Goal: Information Seeking & Learning: Learn about a topic

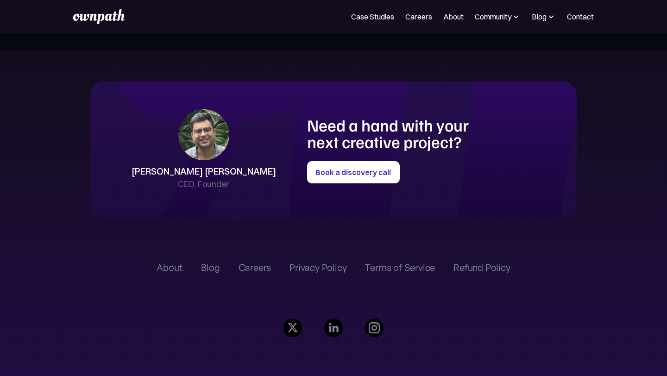
scroll to position [2047, 0]
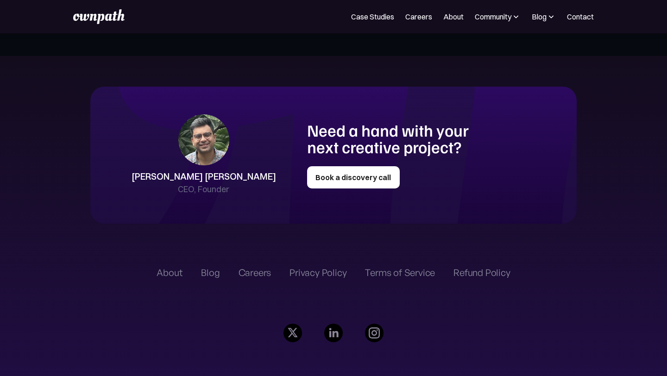
click at [352, 181] on link "Book a discovery call" at bounding box center [353, 177] width 93 height 22
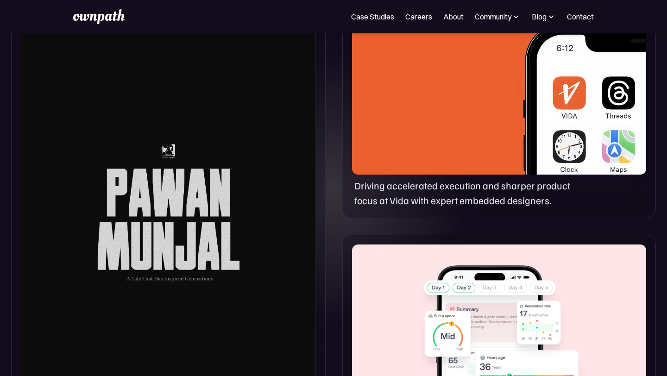
scroll to position [0, 0]
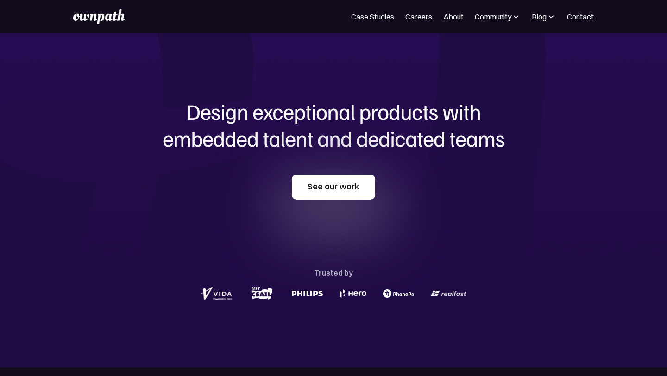
click at [325, 186] on link "See our work" at bounding box center [333, 187] width 83 height 25
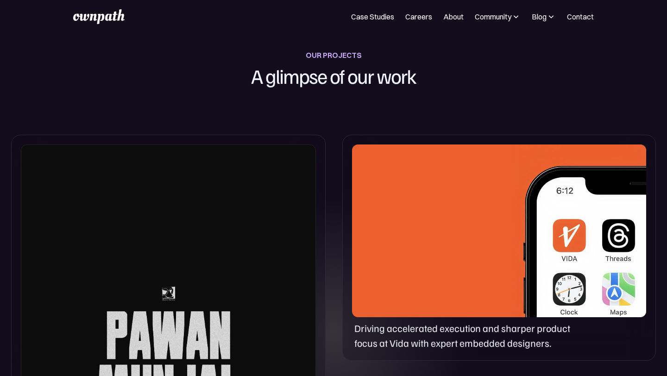
scroll to position [367, 0]
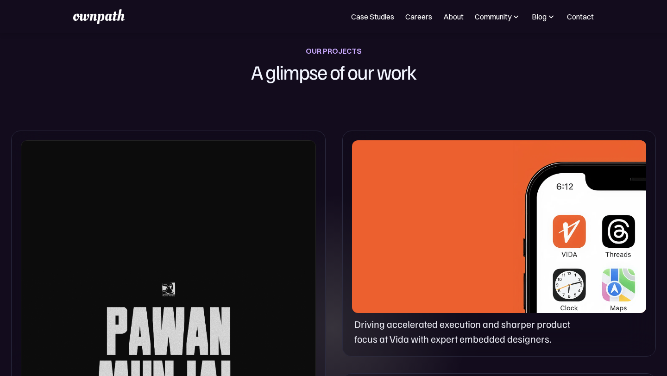
click at [231, 255] on div at bounding box center [168, 348] width 295 height 416
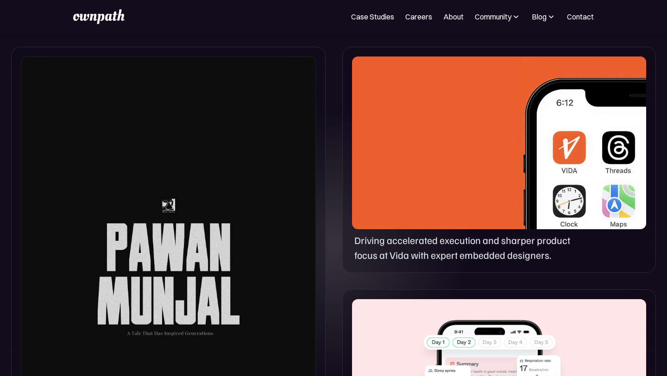
scroll to position [457, 0]
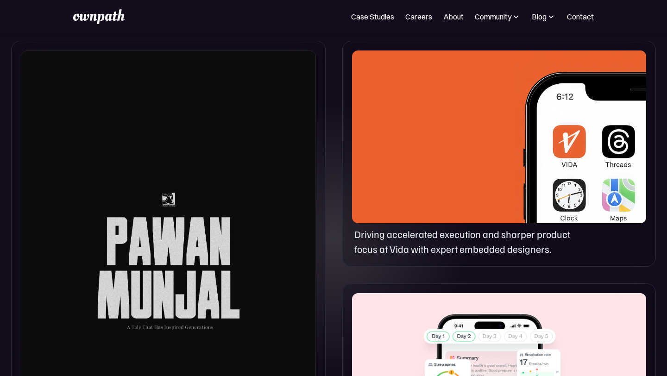
click at [160, 203] on div at bounding box center [168, 258] width 295 height 416
click at [467, 200] on div at bounding box center [499, 136] width 294 height 173
click at [569, 199] on img at bounding box center [579, 140] width 133 height 180
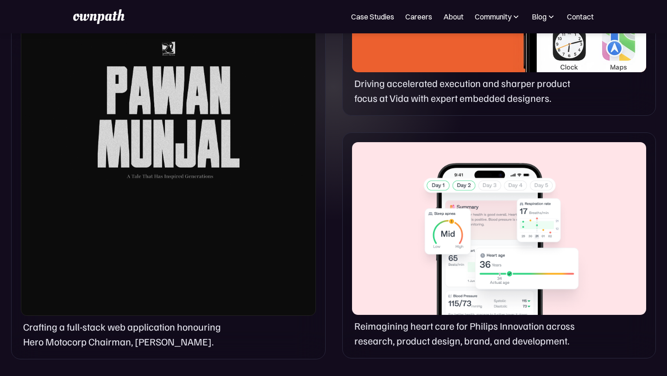
scroll to position [630, 0]
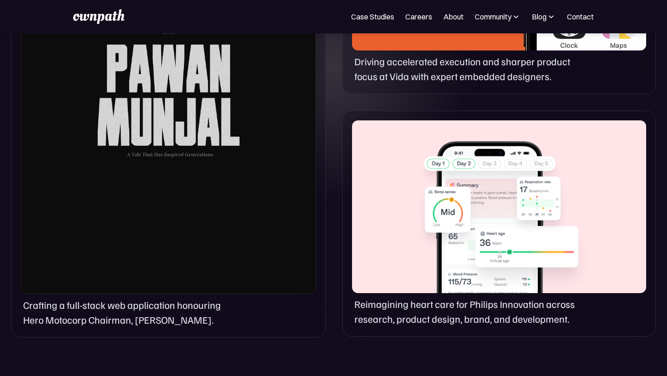
click at [523, 226] on div at bounding box center [499, 206] width 294 height 173
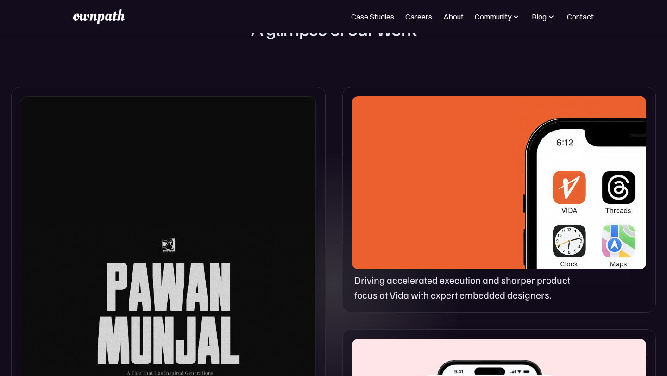
scroll to position [0, 0]
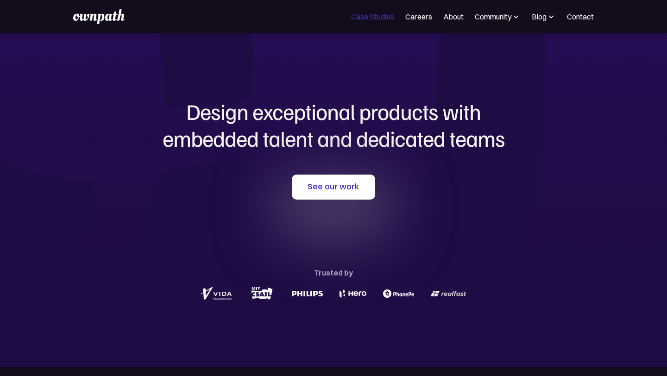
click at [372, 14] on link "Case Studies" at bounding box center [372, 16] width 43 height 11
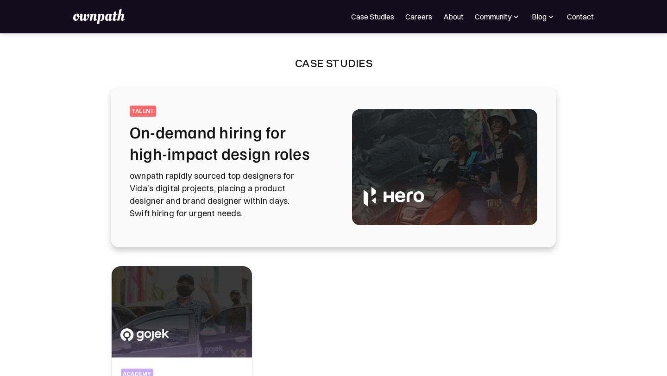
click at [378, 207] on img at bounding box center [444, 167] width 185 height 116
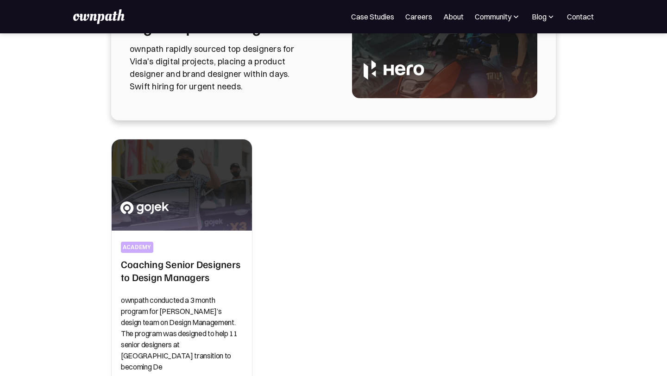
scroll to position [129, 0]
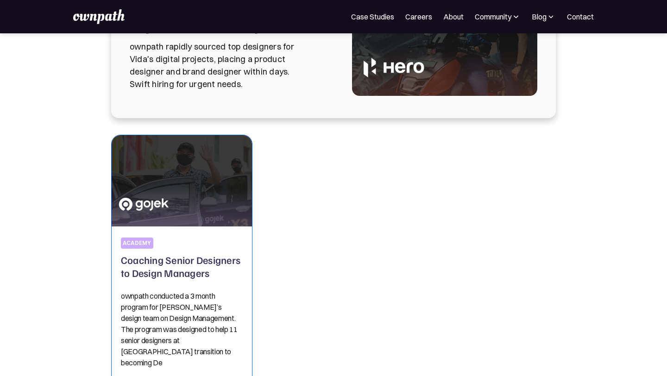
click at [176, 233] on div "academy Coaching Senior Designers to Design Managers ownpath conducted a 3 mont…" at bounding box center [182, 308] width 122 height 162
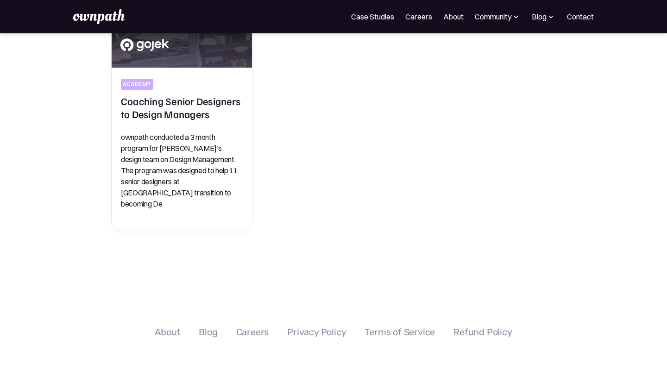
scroll to position [413, 0]
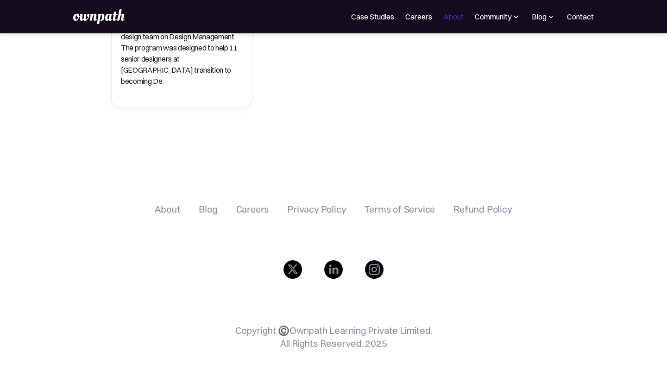
click at [451, 17] on link "About" at bounding box center [453, 16] width 20 height 11
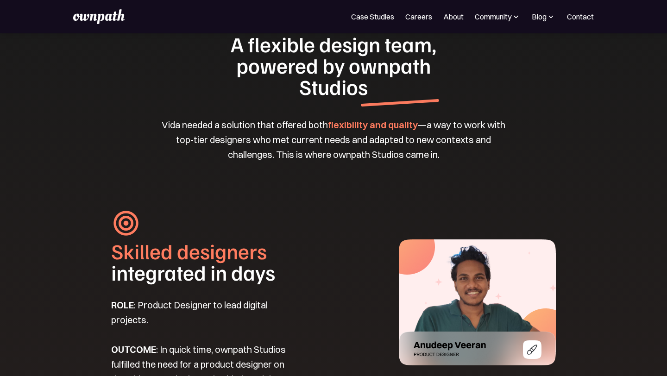
scroll to position [987, 0]
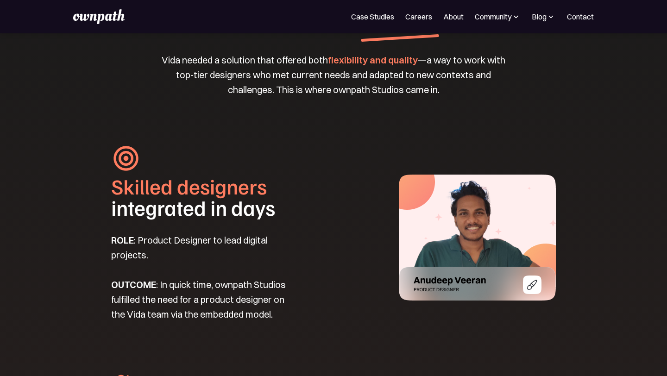
click at [528, 301] on img at bounding box center [477, 238] width 157 height 126
click at [511, 214] on img at bounding box center [477, 238] width 157 height 126
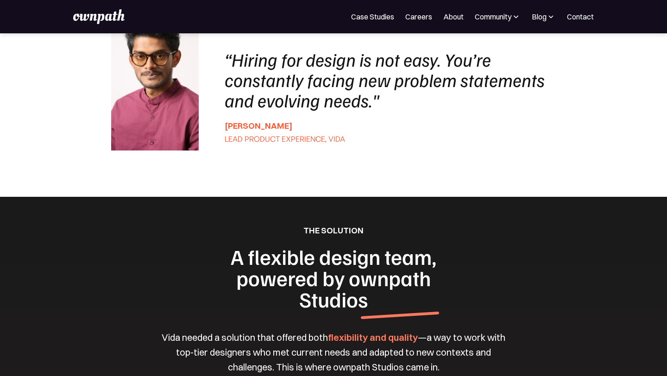
scroll to position [710, 0]
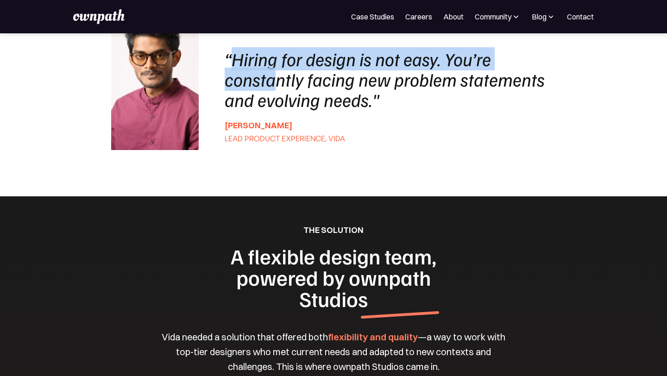
drag, startPoint x: 231, startPoint y: 77, endPoint x: 279, endPoint y: 98, distance: 52.1
click at [279, 98] on div "“Hiring for design is not easy. You’re constantly facing new problem statements…" at bounding box center [386, 79] width 322 height 61
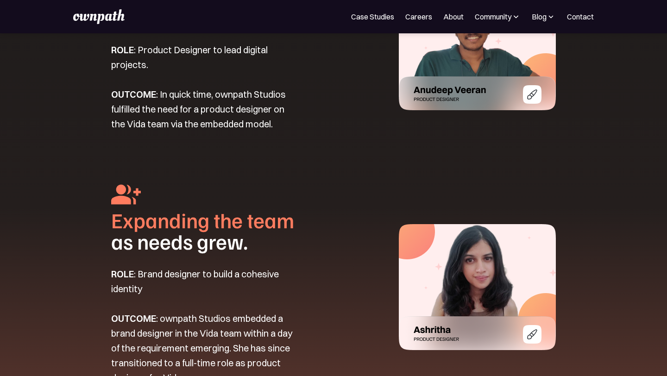
scroll to position [1183, 0]
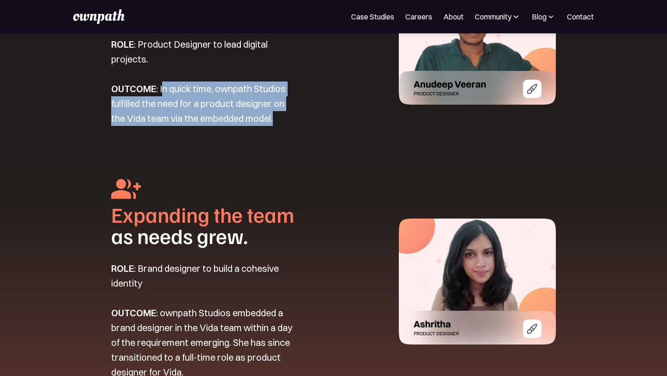
drag, startPoint x: 162, startPoint y: 98, endPoint x: 291, endPoint y: 132, distance: 133.3
click at [291, 126] on p "ROLE : Product Designer to lead digital projects. OUTCOME : In quick time, ownp…" at bounding box center [204, 81] width 187 height 89
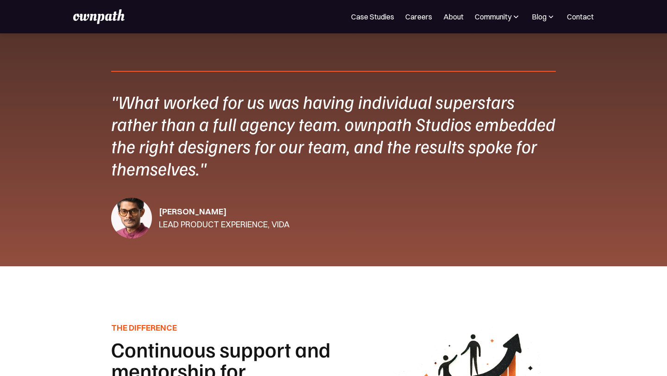
scroll to position [1565, 0]
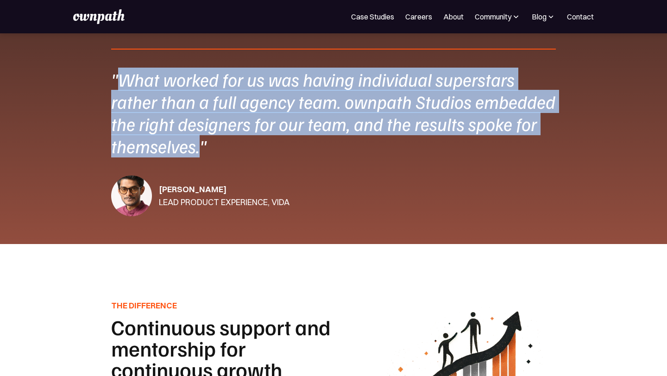
drag, startPoint x: 118, startPoint y: 96, endPoint x: 199, endPoint y: 167, distance: 107.7
click at [199, 157] on div ""What worked for us was having individual superstars rather than a full agency …" at bounding box center [333, 112] width 445 height 89
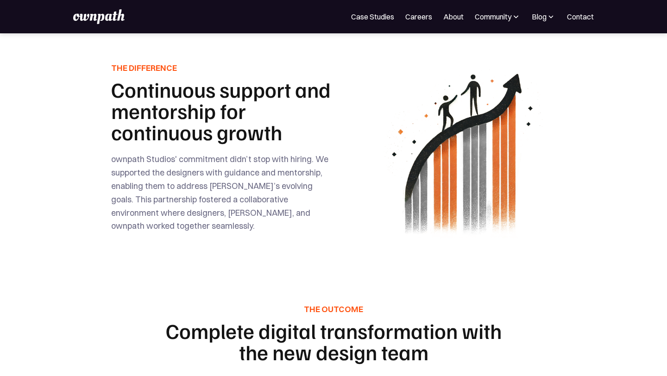
scroll to position [1804, 0]
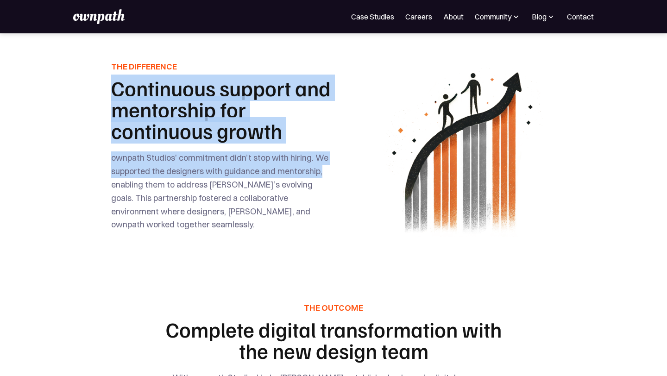
drag, startPoint x: 113, startPoint y: 101, endPoint x: 318, endPoint y: 183, distance: 221.0
click at [320, 183] on div "THE DIFFERENCE Continuous support and mentorship for continuous growth ownpath …" at bounding box center [221, 149] width 221 height 177
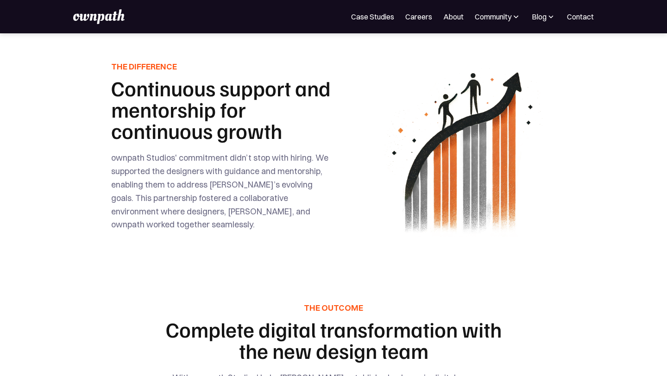
click at [393, 280] on div "Building a skilled, future-ready design team for Vida in weeks On March 3rd 202…" at bounding box center [333, 114] width 667 height 3771
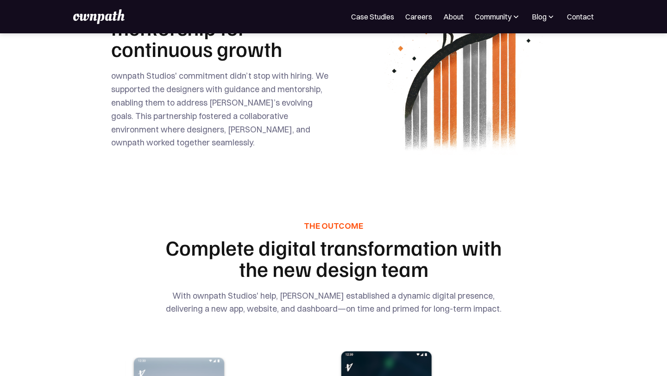
scroll to position [1886, 0]
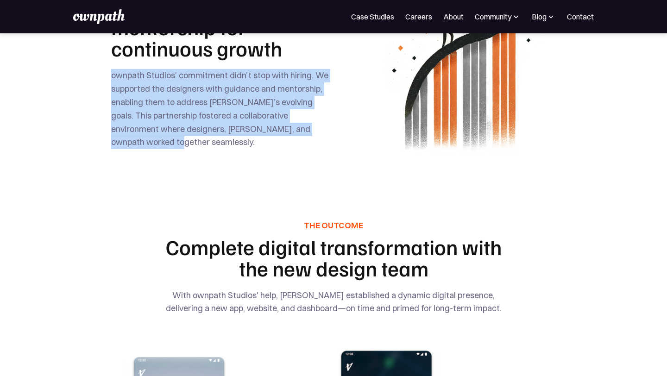
drag, startPoint x: 106, startPoint y: 90, endPoint x: 345, endPoint y: 146, distance: 245.6
click at [345, 146] on section "THE DIFFERENCE Continuous support and mentorship for continuous growth ownpath …" at bounding box center [333, 57] width 667 height 214
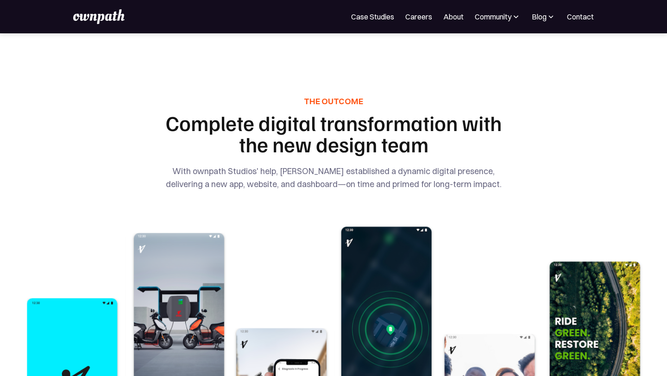
scroll to position [2014, 0]
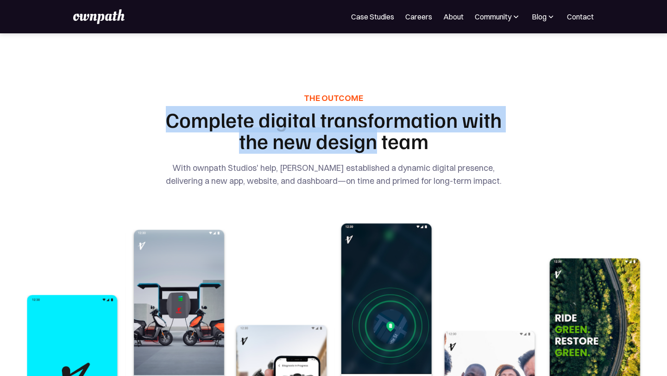
drag, startPoint x: 169, startPoint y: 131, endPoint x: 378, endPoint y: 148, distance: 210.1
click at [378, 148] on h1 "Complete digital transformation with the new design team" at bounding box center [334, 130] width 356 height 43
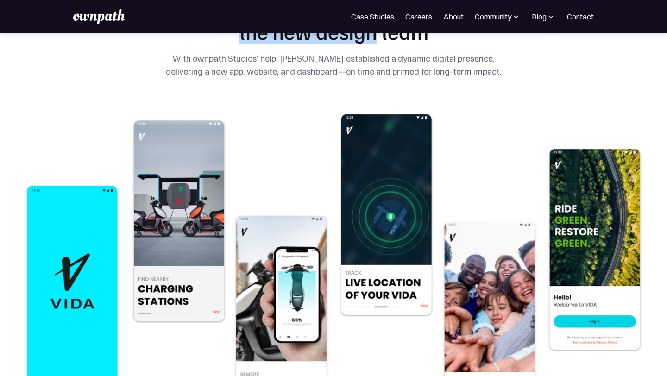
scroll to position [2131, 0]
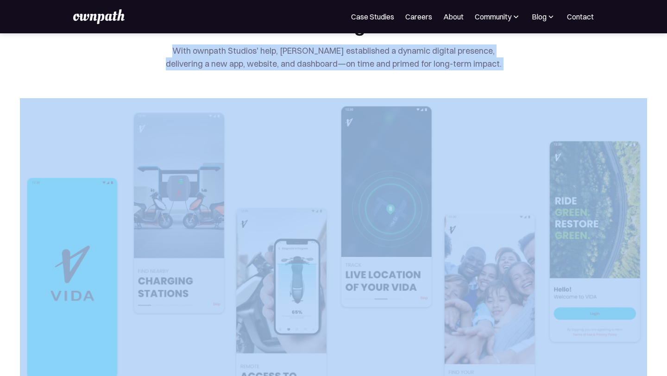
drag, startPoint x: 158, startPoint y: 62, endPoint x: 205, endPoint y: 89, distance: 53.8
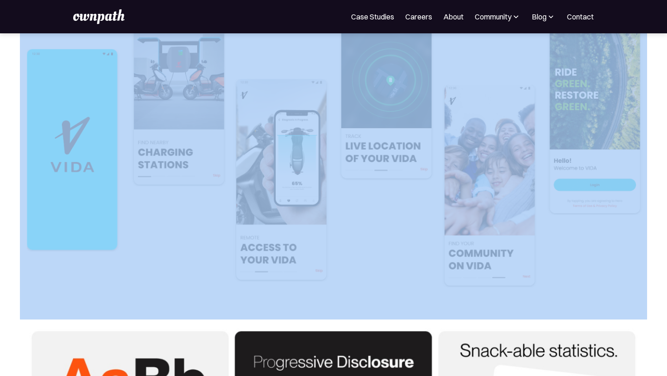
scroll to position [2263, 0]
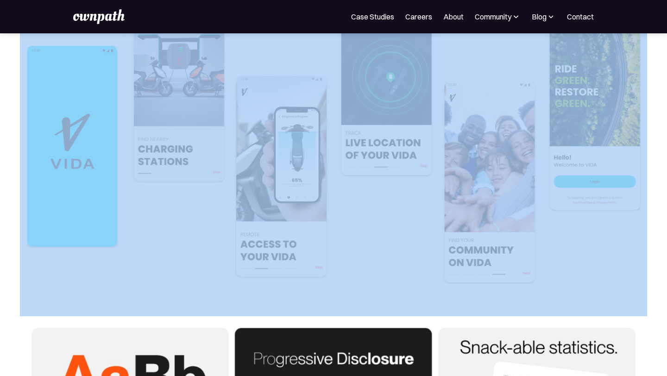
click at [50, 226] on img at bounding box center [333, 127] width 627 height 322
click at [169, 171] on img at bounding box center [333, 127] width 627 height 322
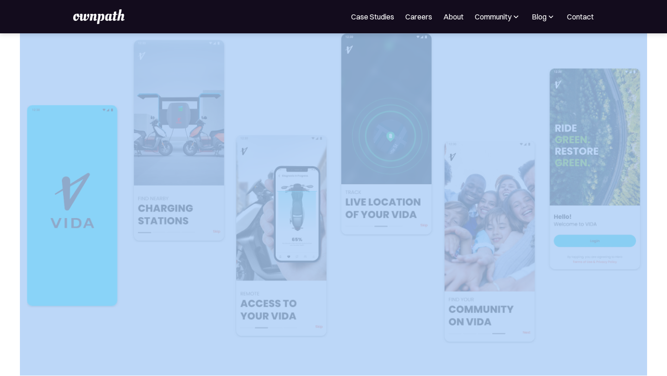
scroll to position [2203, 0]
click at [253, 291] on img at bounding box center [333, 187] width 627 height 322
click at [402, 191] on img at bounding box center [333, 187] width 627 height 322
click at [495, 290] on img at bounding box center [333, 187] width 627 height 322
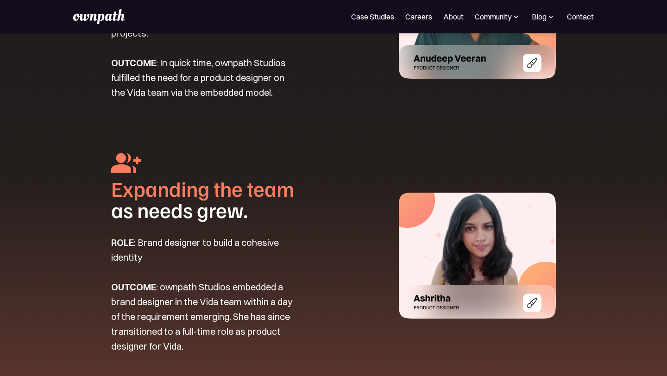
scroll to position [1208, 0]
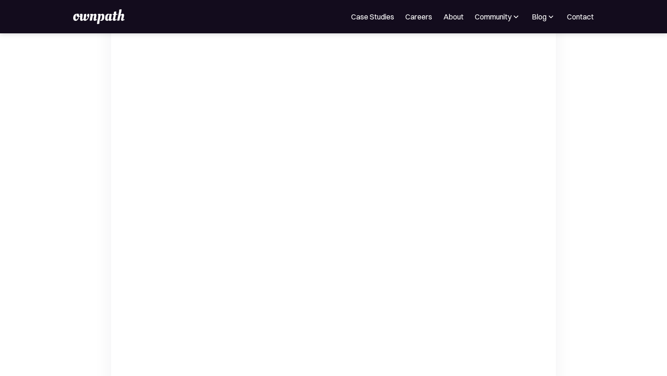
scroll to position [3176, 0]
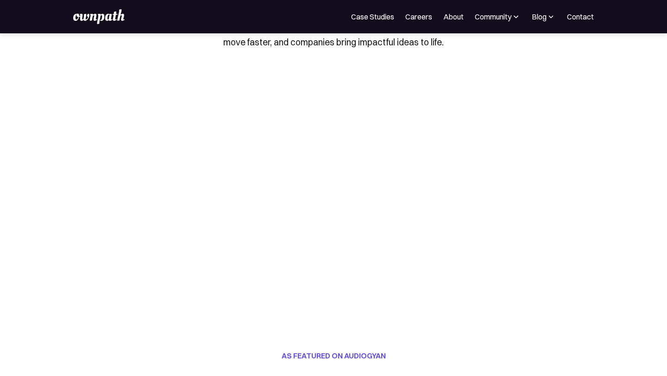
scroll to position [121, 0]
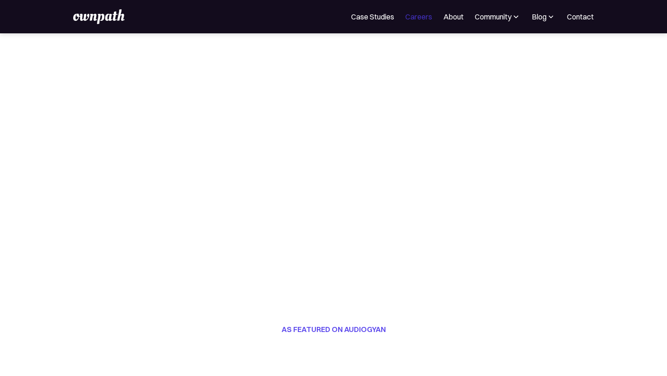
click at [415, 16] on link "Careers" at bounding box center [418, 16] width 27 height 11
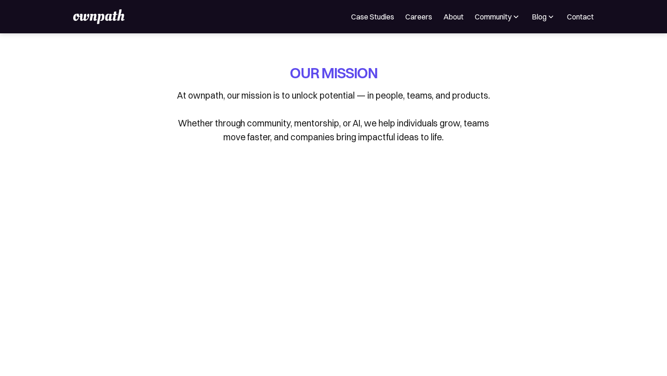
scroll to position [121, 0]
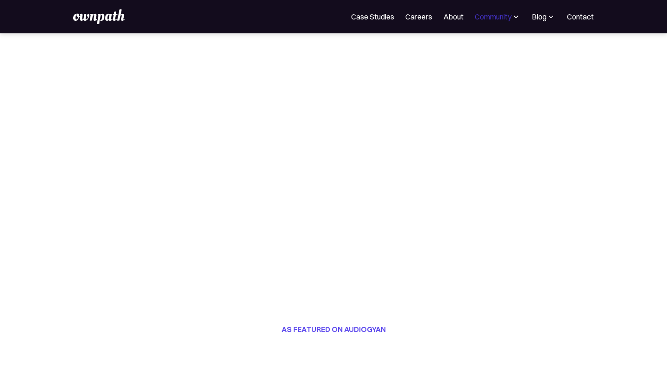
click at [489, 20] on div "Community" at bounding box center [493, 16] width 37 height 11
click at [473, 53] on div "Events" at bounding box center [477, 50] width 35 height 11
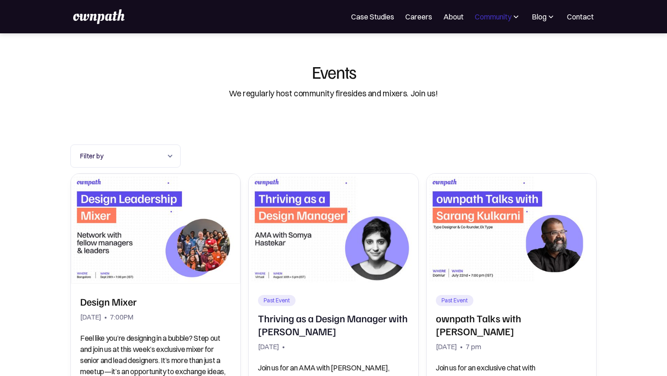
click at [501, 19] on div "Community" at bounding box center [493, 16] width 37 height 11
click at [485, 76] on div "Resources" at bounding box center [477, 71] width 35 height 11
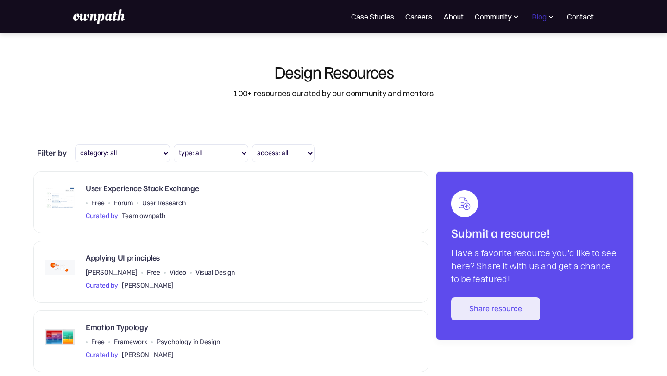
click at [546, 19] on div "Blog" at bounding box center [539, 16] width 15 height 11
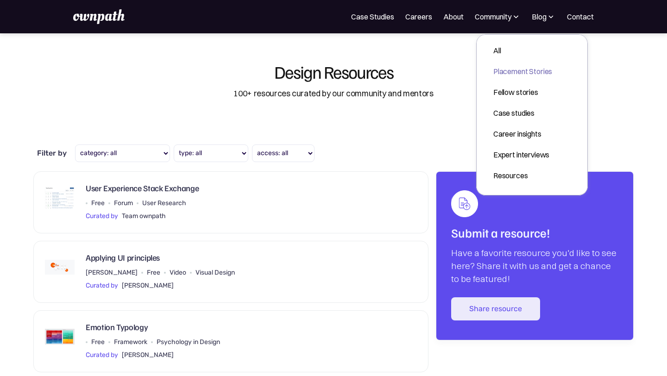
click at [518, 68] on div "Placement Stories" at bounding box center [522, 71] width 59 height 11
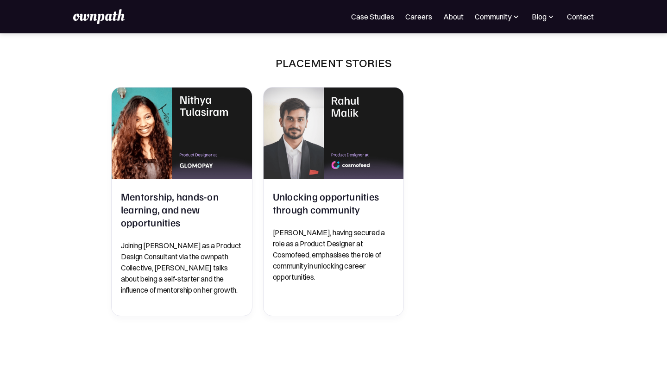
click at [517, 17] on img at bounding box center [515, 16] width 9 height 9
click at [541, 16] on div "Blog" at bounding box center [539, 16] width 15 height 11
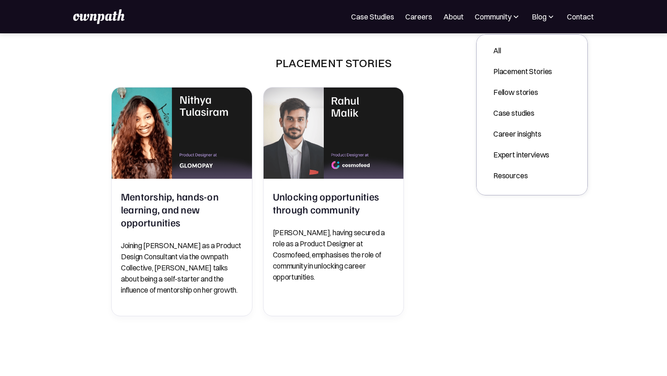
click at [443, 184] on div "Mentorship, hands-on learning, and new opportunities Joining Glomopay as a Prod…" at bounding box center [333, 201] width 445 height 229
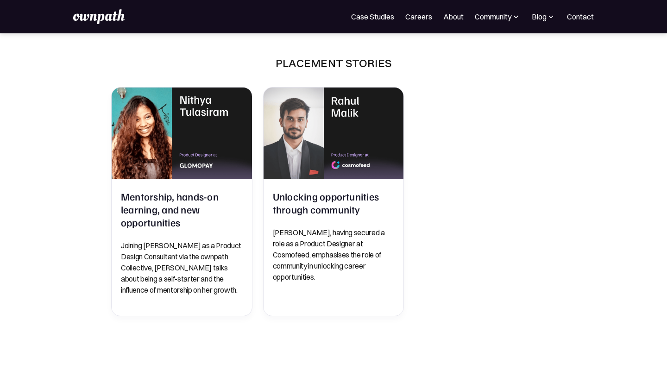
click at [514, 16] on img at bounding box center [515, 16] width 9 height 9
click at [543, 15] on div "Blog" at bounding box center [539, 16] width 15 height 11
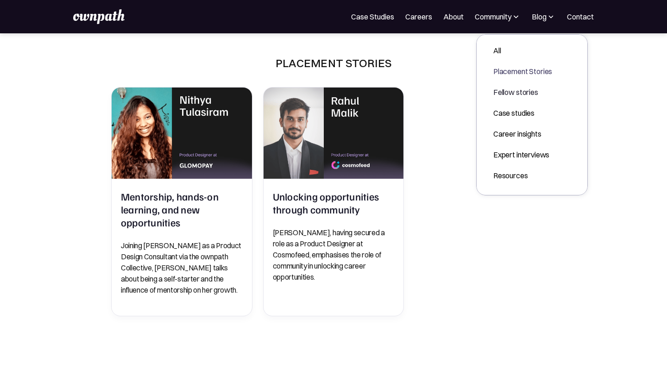
click at [517, 86] on link "Fellow stories" at bounding box center [523, 92] width 74 height 17
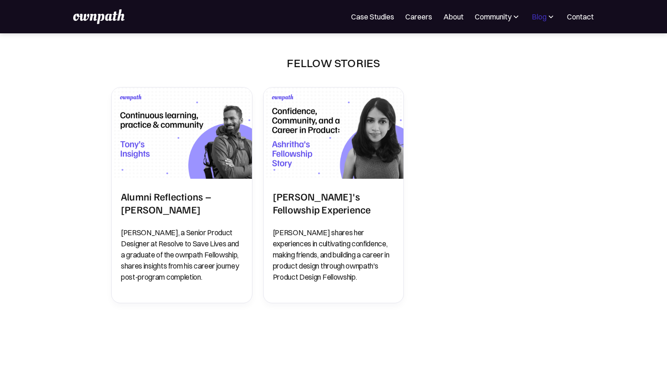
click at [547, 19] on div "Blog" at bounding box center [539, 16] width 15 height 11
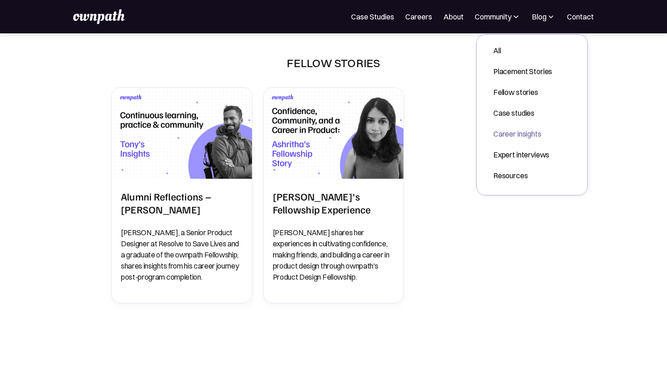
click at [509, 131] on div "Career insights" at bounding box center [522, 133] width 59 height 11
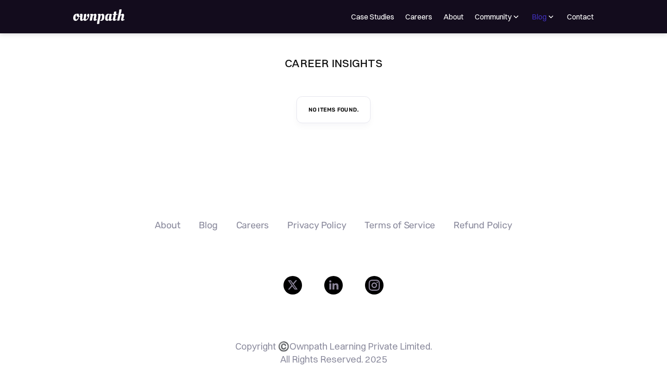
click at [539, 19] on div "Blog" at bounding box center [539, 16] width 15 height 11
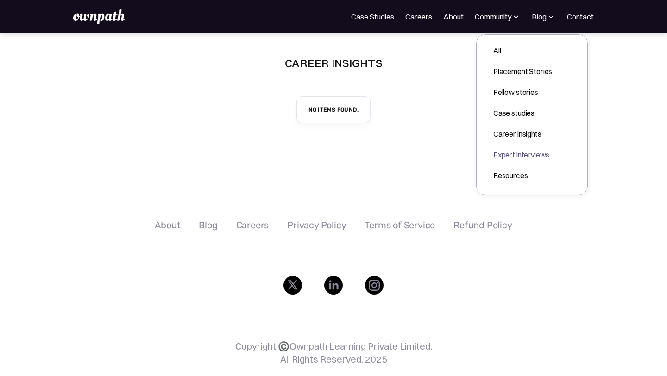
click at [499, 155] on div "Expert interviews" at bounding box center [522, 154] width 59 height 11
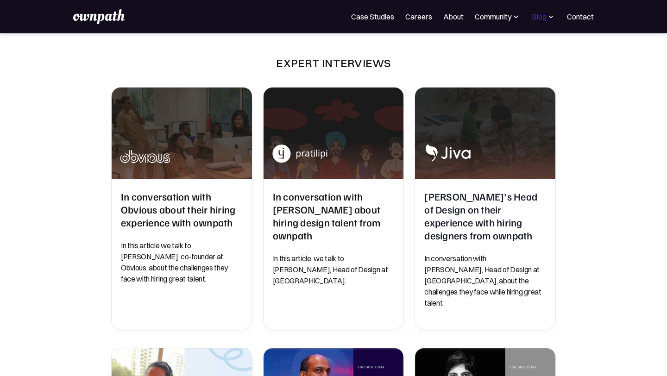
click at [546, 21] on div "Blog" at bounding box center [539, 16] width 15 height 11
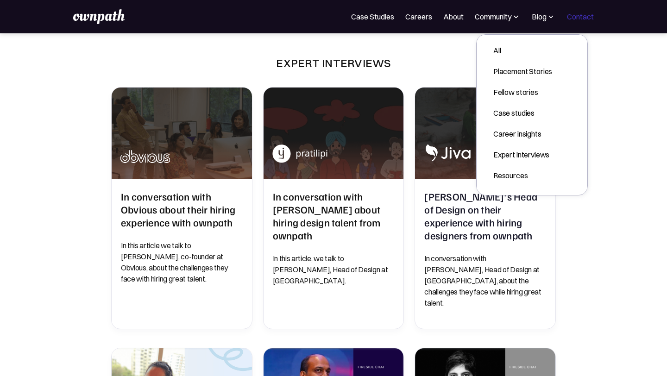
click at [579, 20] on link "Contact" at bounding box center [580, 16] width 27 height 11
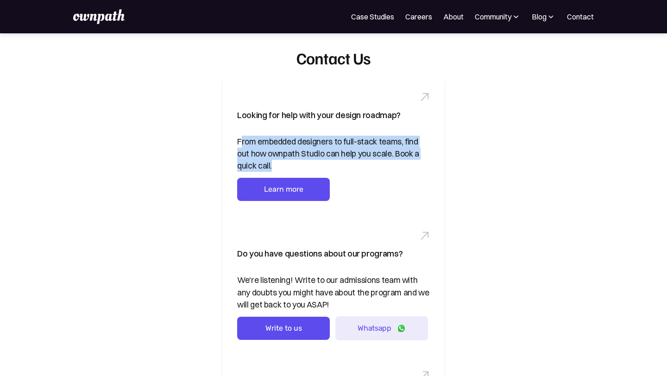
drag, startPoint x: 242, startPoint y: 139, endPoint x: 262, endPoint y: 161, distance: 28.9
click at [262, 161] on div "From embedded designers to full-stack teams, find out how ownpath Studio can he…" at bounding box center [333, 154] width 193 height 37
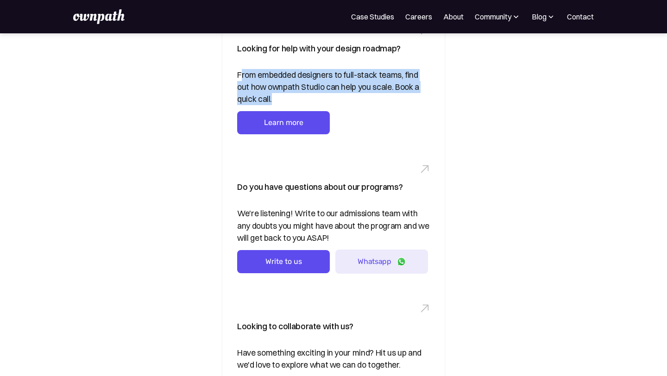
scroll to position [77, 0]
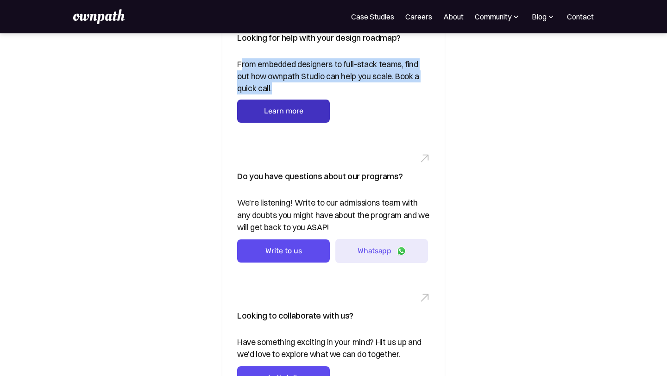
click at [267, 113] on link "Learn more" at bounding box center [283, 111] width 93 height 23
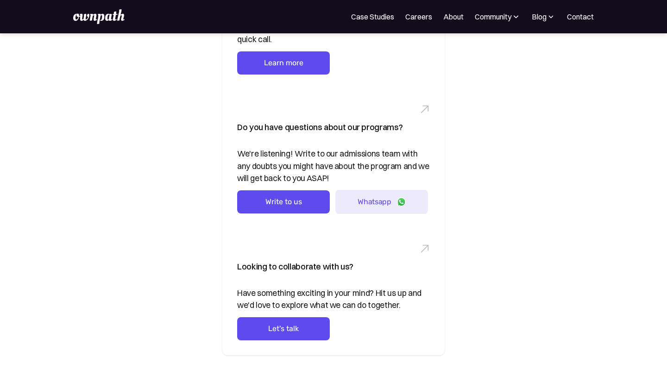
scroll to position [134, 0]
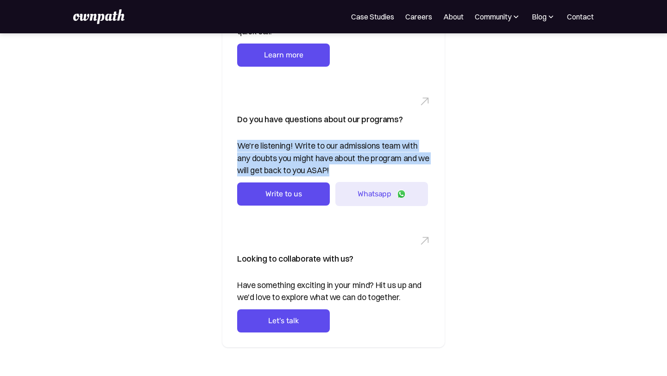
drag, startPoint x: 239, startPoint y: 146, endPoint x: 326, endPoint y: 177, distance: 92.6
click at [326, 177] on div "Do you have questions about our programs? We're listening! Write to our admissi…" at bounding box center [333, 151] width 222 height 139
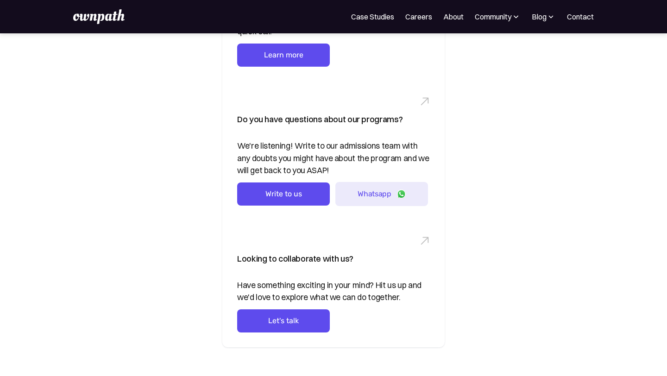
click at [397, 259] on div "Looking to collaborate with us? Have something exciting in your mind? Hit us up…" at bounding box center [333, 284] width 222 height 126
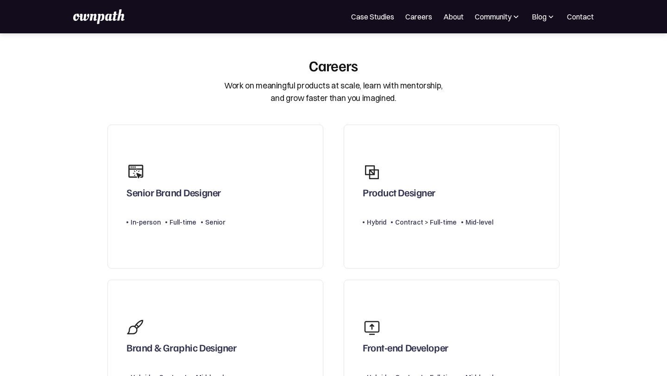
click at [423, 20] on link "Careers" at bounding box center [418, 16] width 27 height 11
click at [414, 15] on link "Careers" at bounding box center [418, 16] width 27 height 11
click at [378, 17] on link "Case Studies" at bounding box center [372, 16] width 43 height 11
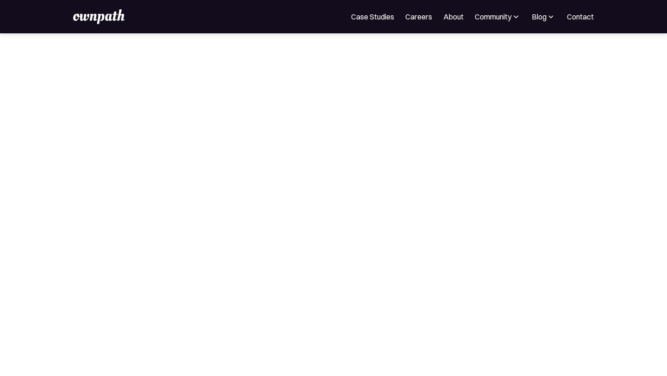
scroll to position [413, 0]
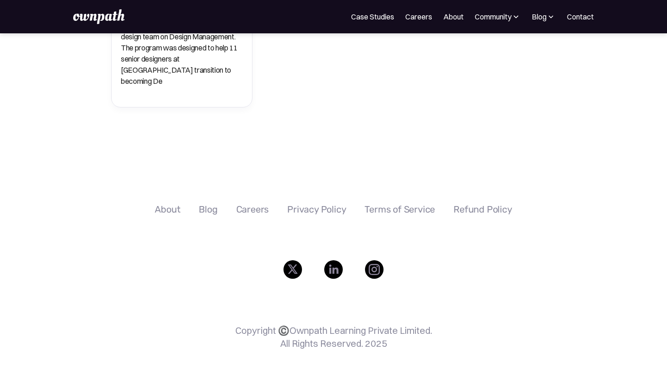
click at [247, 204] on div "Careers" at bounding box center [252, 209] width 33 height 11
click at [245, 204] on div "Careers" at bounding box center [252, 209] width 33 height 11
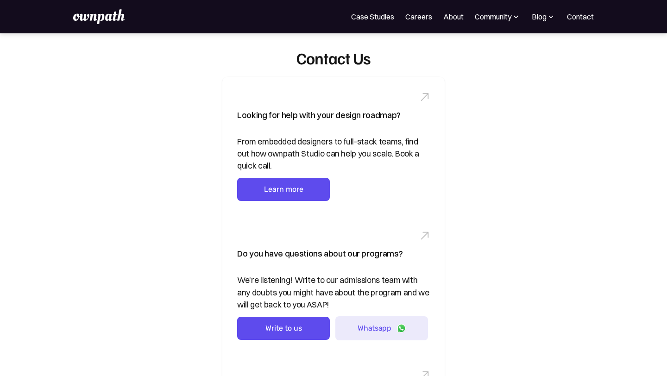
scroll to position [134, 0]
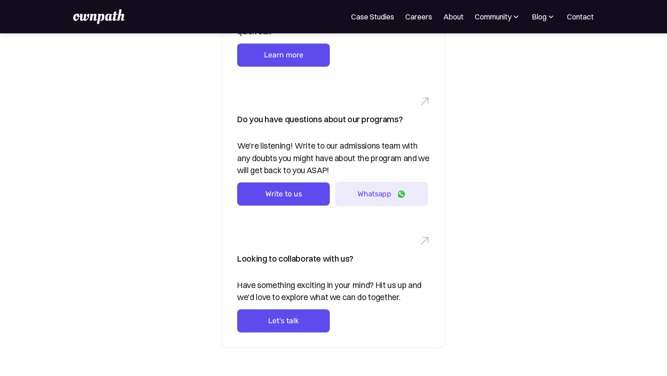
click at [103, 13] on img at bounding box center [98, 16] width 51 height 15
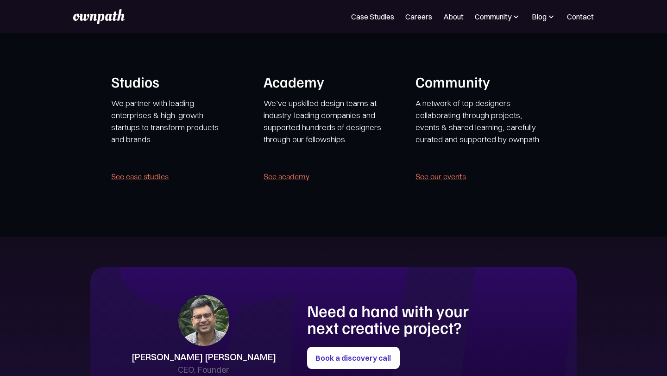
scroll to position [1726, 0]
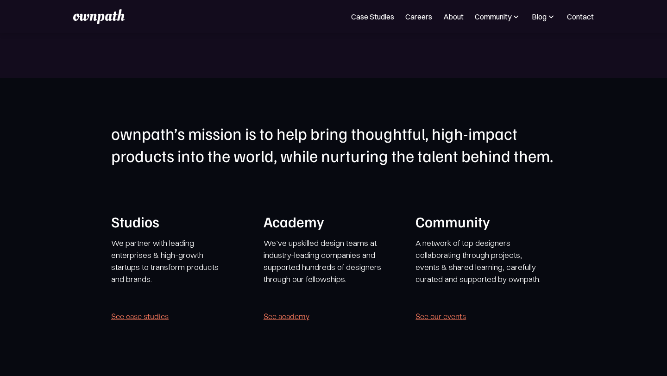
click at [278, 315] on link "See academy" at bounding box center [287, 316] width 46 height 13
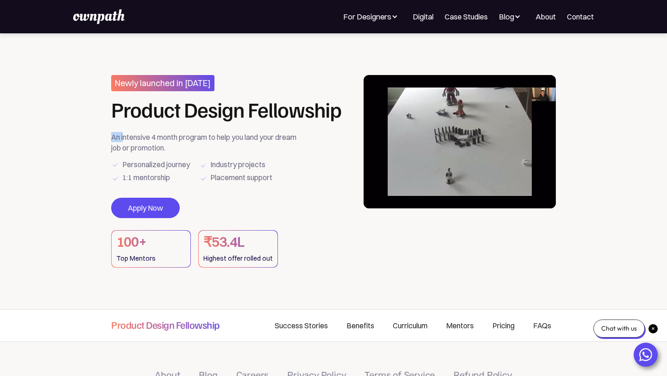
drag, startPoint x: 113, startPoint y: 136, endPoint x: 127, endPoint y: 139, distance: 14.6
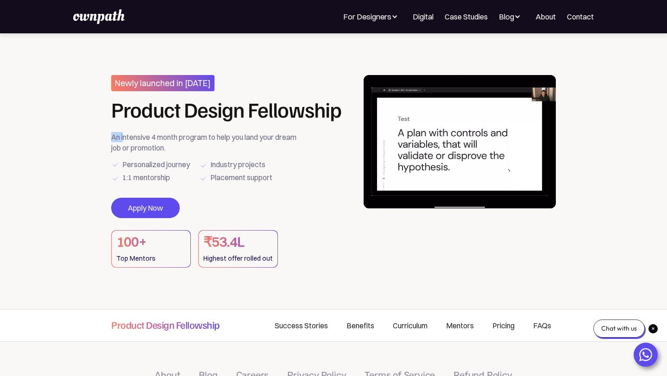
click at [125, 138] on div "An intensive 4 month program to help you land your dream job or promotion." at bounding box center [207, 142] width 192 height 21
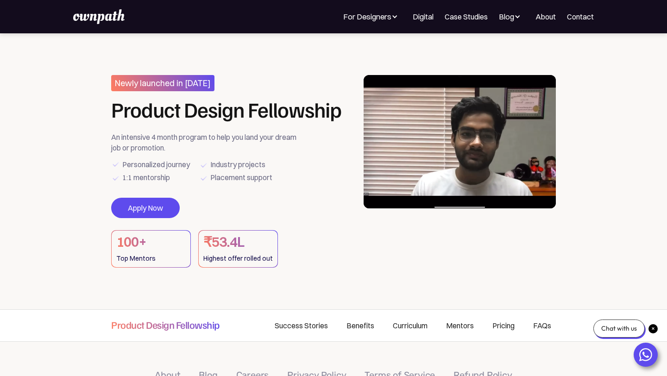
click at [169, 171] on div "1:1 mentorship" at bounding box center [146, 177] width 48 height 13
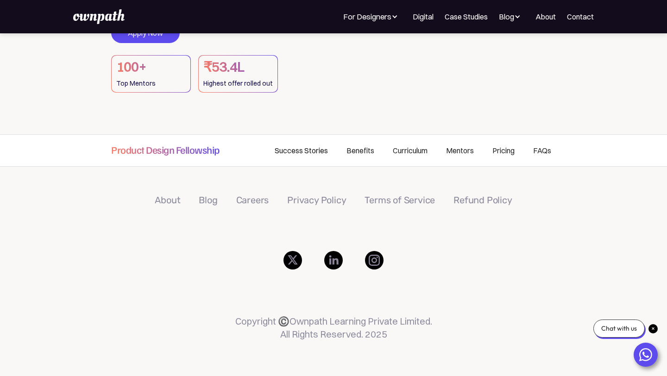
scroll to position [177, 0]
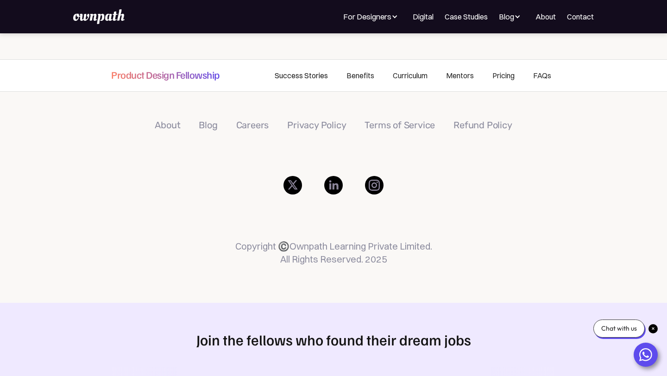
click at [288, 77] on link "Success Stories" at bounding box center [301, 76] width 72 height 32
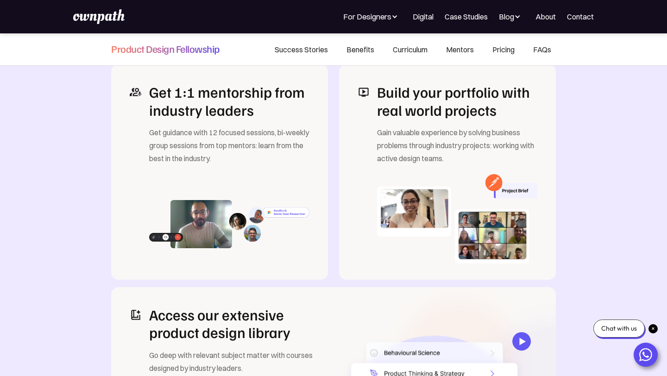
scroll to position [1197, 0]
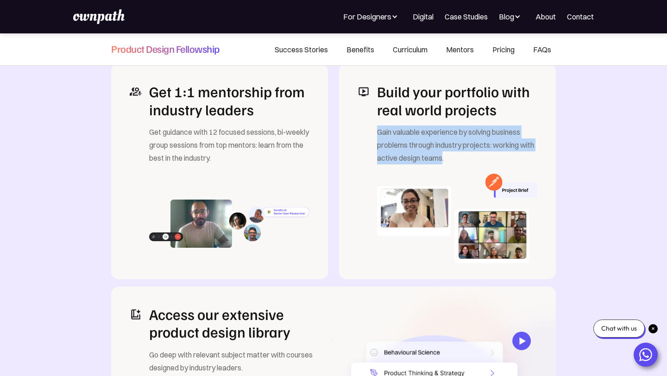
drag, startPoint x: 379, startPoint y: 133, endPoint x: 458, endPoint y: 163, distance: 84.8
click at [458, 163] on div "Gain valuable experience by solving business problems through industry projects…" at bounding box center [457, 145] width 160 height 39
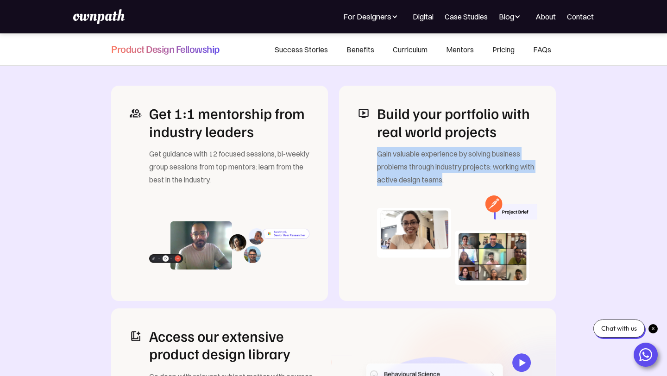
scroll to position [1174, 0]
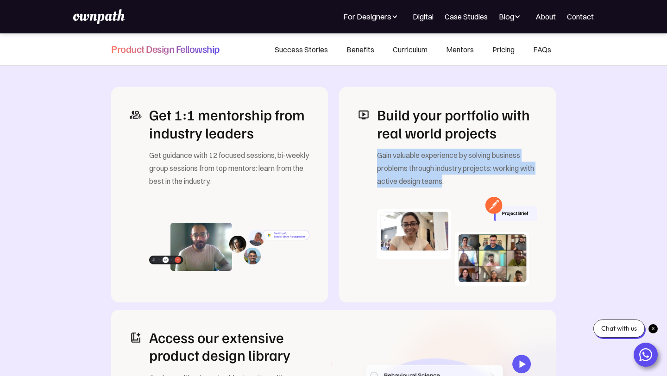
click at [406, 162] on div "Gain valuable experience by solving business problems through industry projects…" at bounding box center [457, 168] width 160 height 39
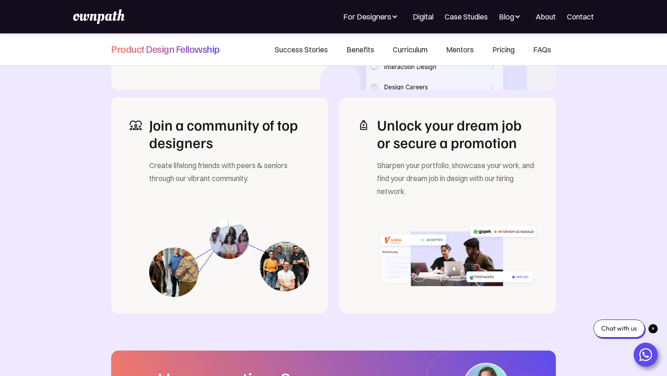
scroll to position [1578, 0]
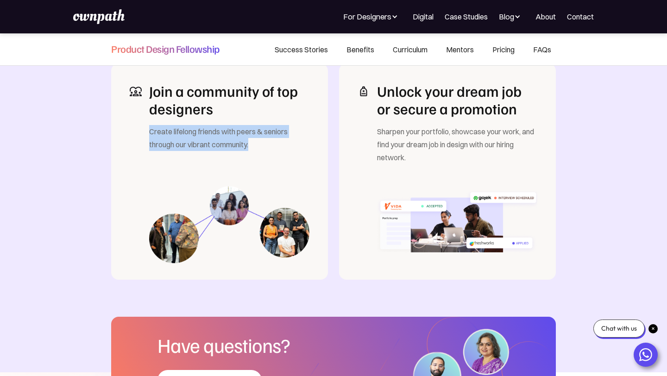
drag, startPoint x: 150, startPoint y: 131, endPoint x: 265, endPoint y: 146, distance: 115.4
click at [265, 146] on div "Create lifelong friends with peers & seniors through our vibrant community." at bounding box center [229, 138] width 160 height 26
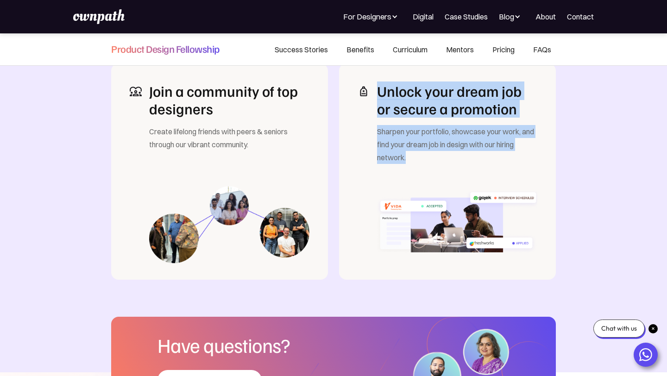
drag, startPoint x: 407, startPoint y: 156, endPoint x: 371, endPoint y: 85, distance: 79.8
click at [371, 85] on div "Unlock your dream job or secure a promotion Sharpen your portfolio, showcase yo…" at bounding box center [454, 173] width 168 height 182
click at [400, 127] on div "Sharpen your portfolio, showcase your work, and find your dream job in design w…" at bounding box center [457, 144] width 160 height 39
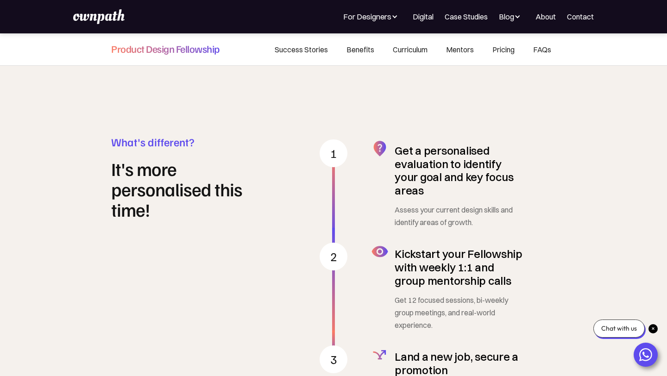
scroll to position [2399, 0]
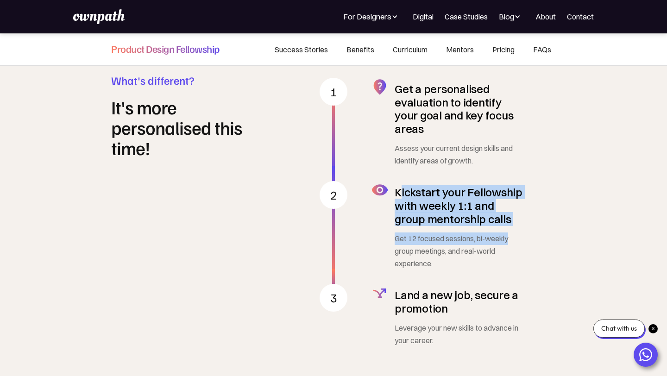
drag, startPoint x: 398, startPoint y: 183, endPoint x: 548, endPoint y: 228, distance: 156.1
click at [548, 228] on div "Kickstart your Fellowship with weekly 1:1 and group mentorship calls Get 12 foc…" at bounding box center [454, 223] width 204 height 103
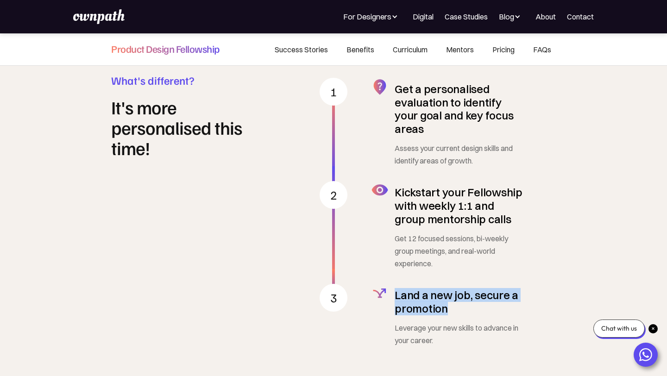
drag, startPoint x: 394, startPoint y: 284, endPoint x: 462, endPoint y: 299, distance: 70.4
click at [462, 299] on div "Land a new job, secure a promotion Leverage your new skills to advance in your …" at bounding box center [454, 313] width 204 height 77
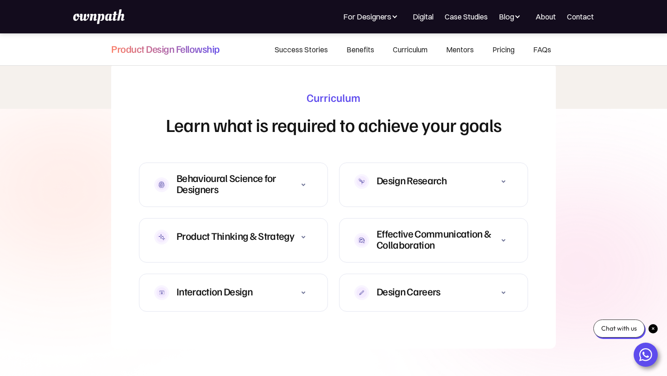
scroll to position [2739, 0]
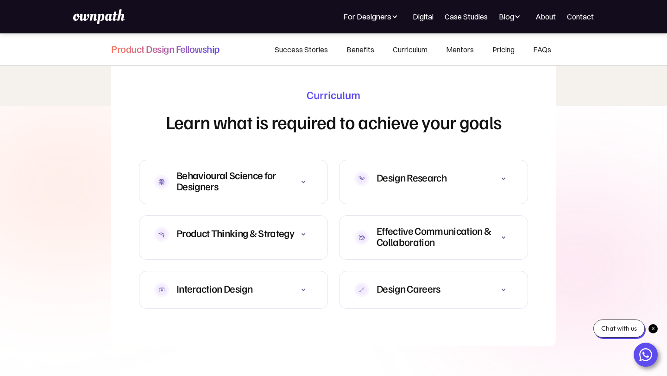
click at [309, 177] on icon at bounding box center [303, 182] width 11 height 11
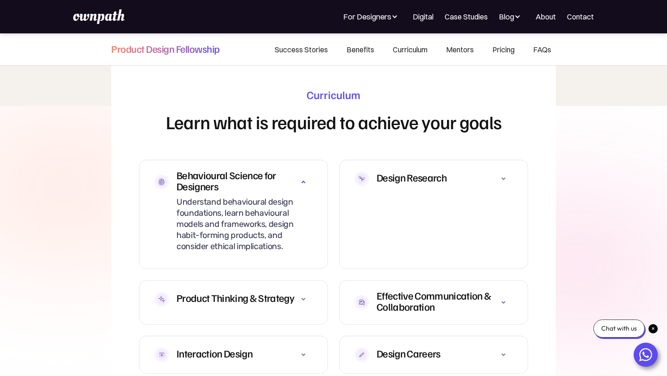
click at [309, 177] on icon at bounding box center [303, 182] width 11 height 11
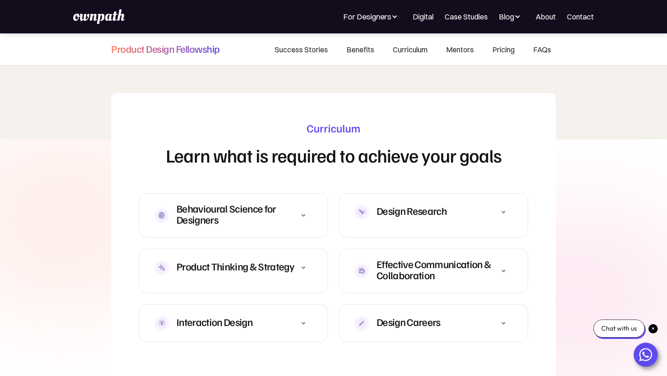
scroll to position [2712, 0]
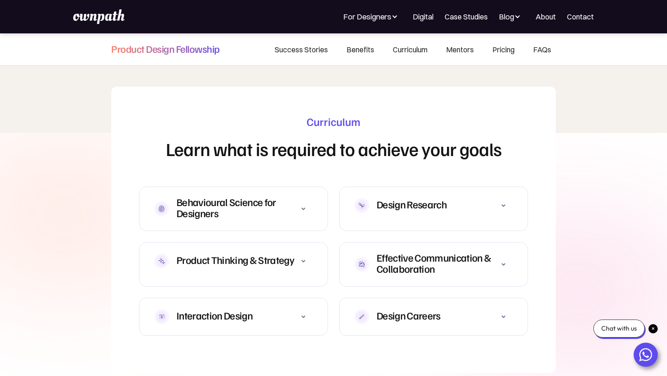
click at [309, 200] on div at bounding box center [303, 209] width 19 height 19
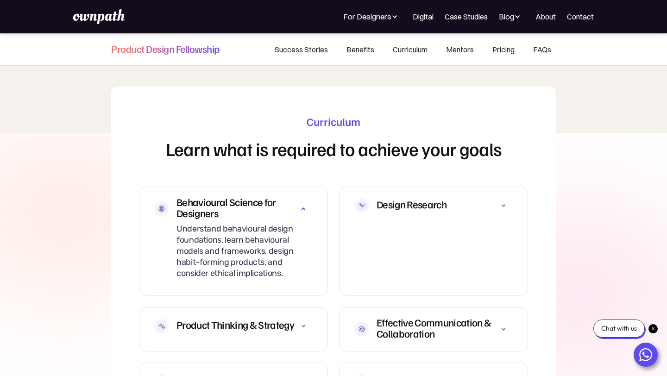
click at [309, 200] on div at bounding box center [303, 209] width 19 height 19
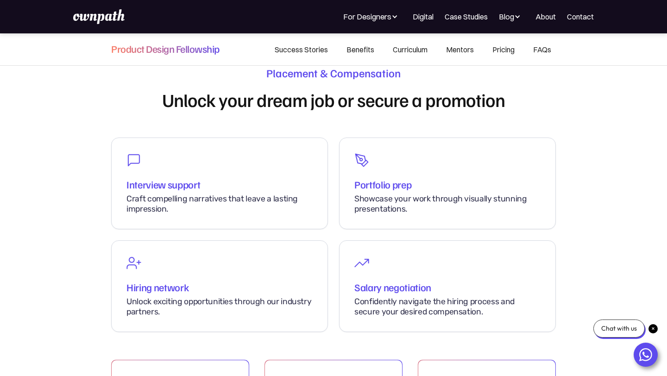
scroll to position [4425, 0]
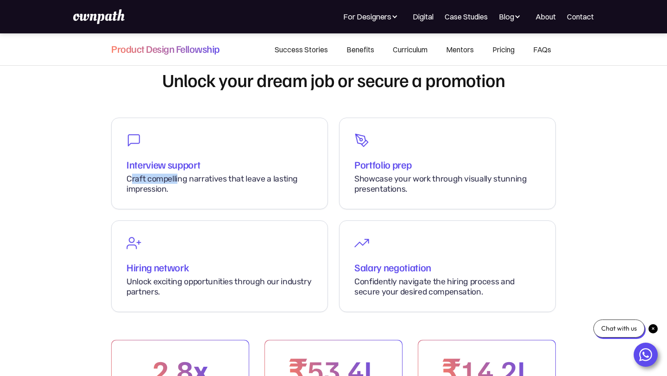
drag, startPoint x: 129, startPoint y: 161, endPoint x: 177, endPoint y: 164, distance: 47.3
click at [177, 174] on div "Craft compelling narratives that leave a lasting impression." at bounding box center [219, 184] width 186 height 20
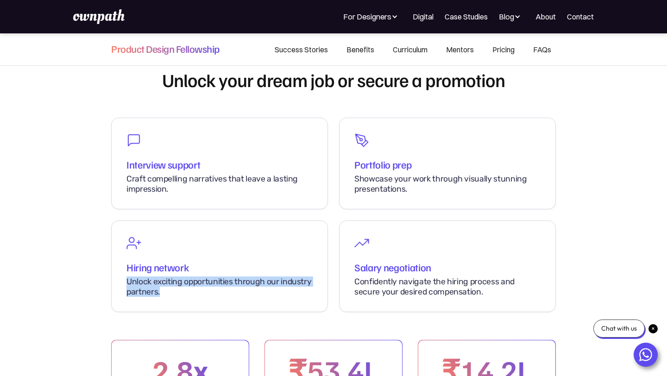
drag, startPoint x: 126, startPoint y: 262, endPoint x: 193, endPoint y: 281, distance: 70.3
click at [193, 281] on div "Hiring network Unlock exciting opportunities through our industry partners." at bounding box center [219, 267] width 217 height 92
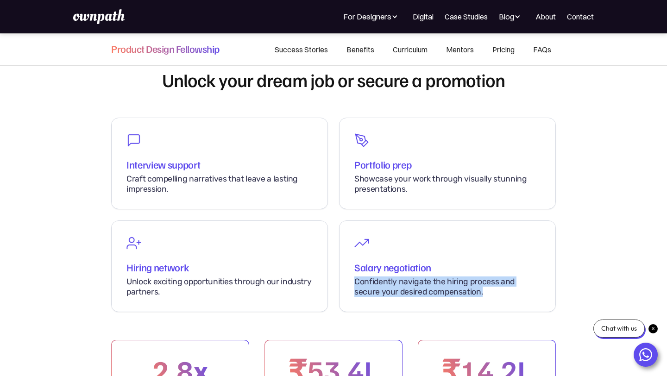
drag, startPoint x: 458, startPoint y: 271, endPoint x: 343, endPoint y: 263, distance: 115.2
click at [343, 263] on div "Salary negotiation Confidently navigate the hiring process and secure your desi…" at bounding box center [447, 267] width 217 height 92
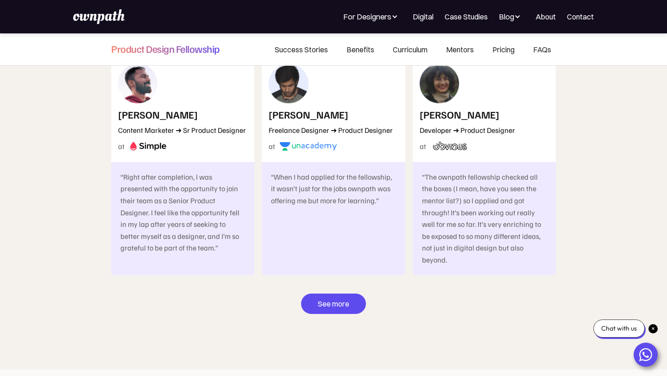
scroll to position [5147, 0]
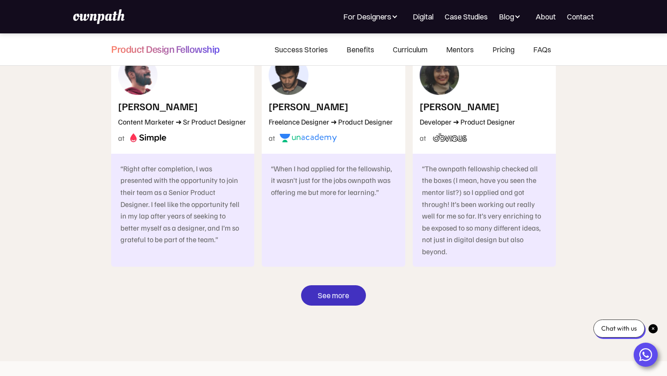
click at [322, 285] on link "See more" at bounding box center [333, 295] width 65 height 20
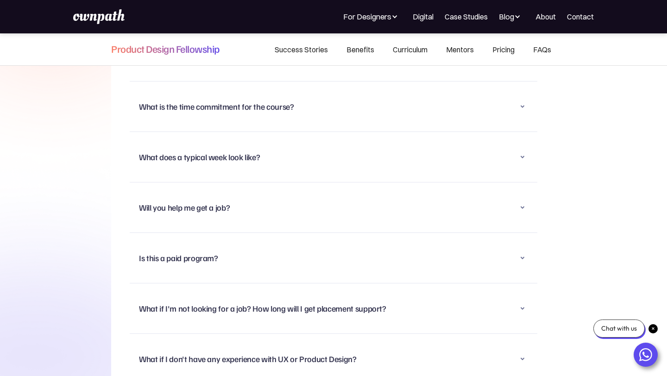
scroll to position [6066, 0]
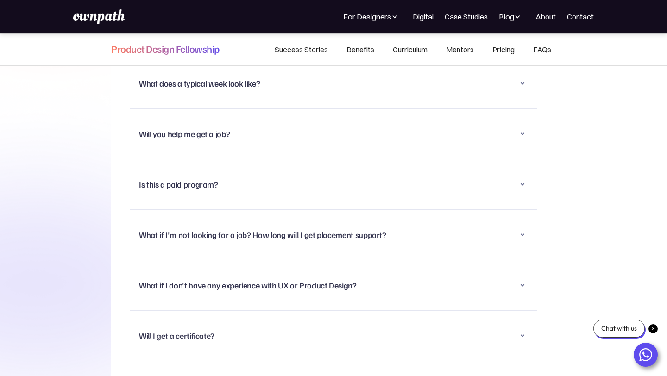
click at [297, 324] on div "Will I get a certificate?" at bounding box center [333, 336] width 389 height 24
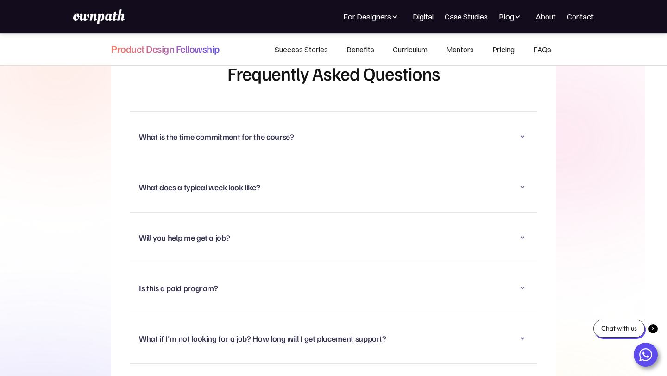
scroll to position [5959, 0]
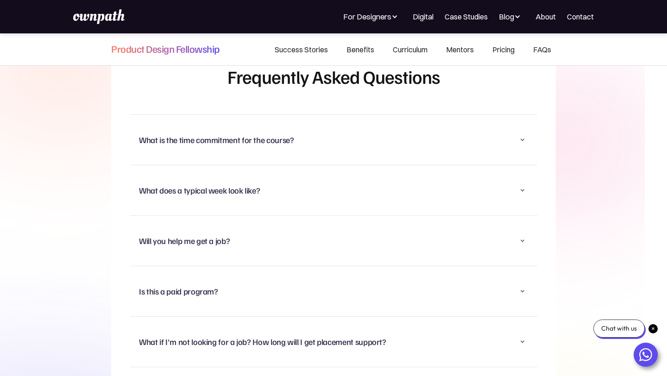
click at [264, 279] on div "Is this a paid program?" at bounding box center [333, 291] width 389 height 24
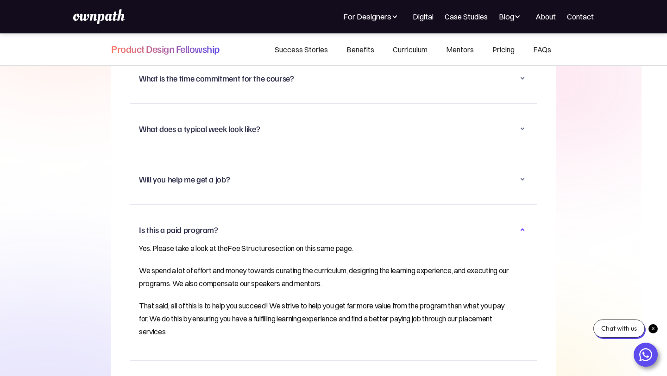
scroll to position [6020, 0]
click at [247, 244] on link "Fee Structure" at bounding box center [249, 248] width 44 height 9
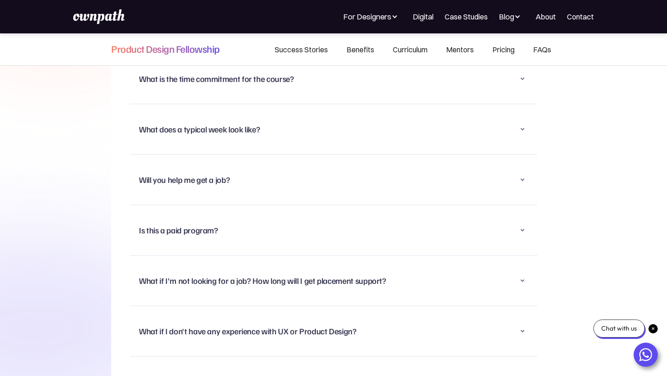
click at [244, 218] on div "Is this a paid program?" at bounding box center [333, 230] width 389 height 24
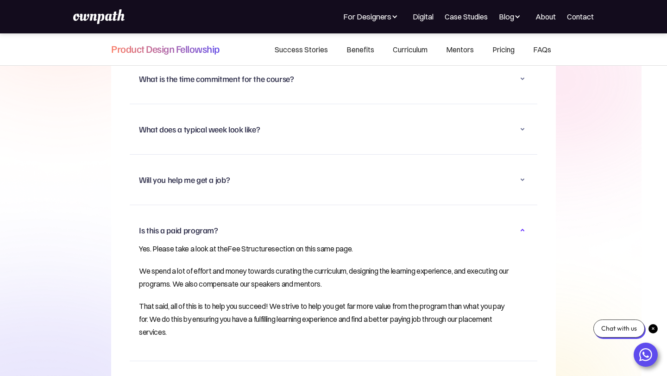
click at [250, 244] on link "Fee Structure" at bounding box center [249, 248] width 44 height 9
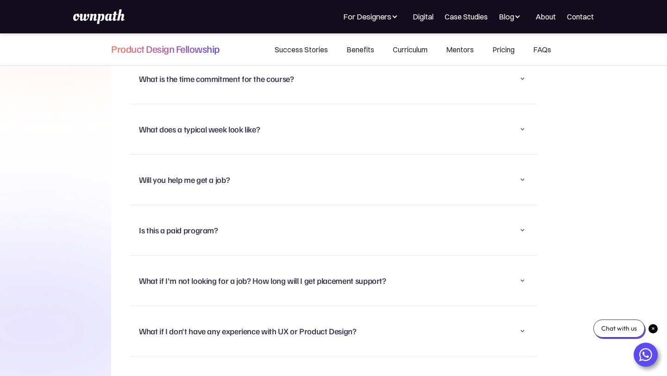
click at [250, 227] on div "Is this a paid program? Yes. Please take a look at the Fee Structure section on…" at bounding box center [334, 230] width 408 height 50
click at [239, 218] on div "Is this a paid program?" at bounding box center [333, 230] width 389 height 24
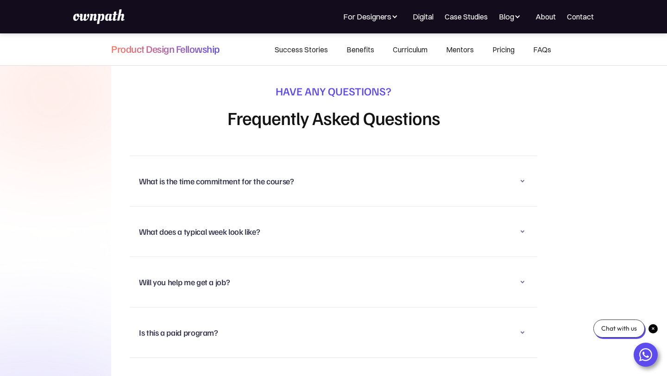
scroll to position [5916, 0]
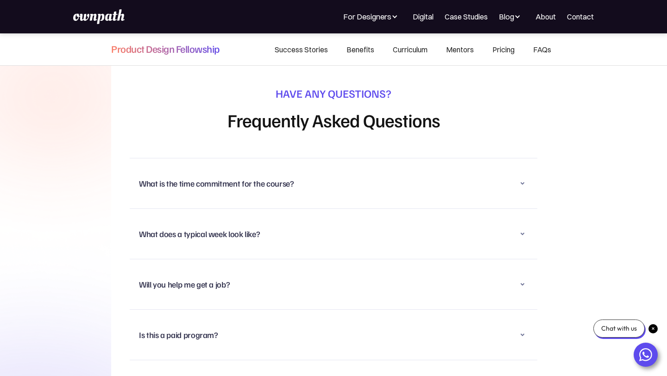
click at [519, 228] on icon at bounding box center [522, 233] width 11 height 11
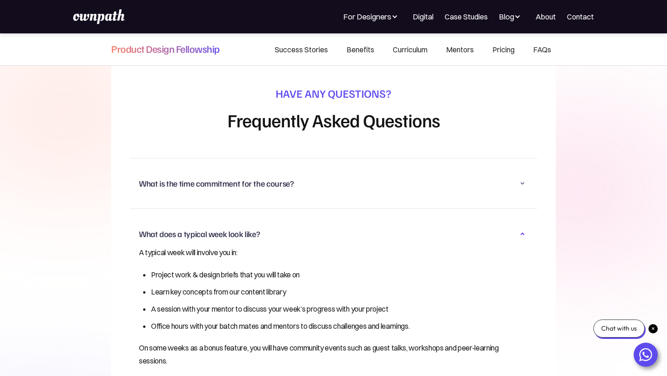
click at [519, 228] on icon at bounding box center [522, 233] width 11 height 11
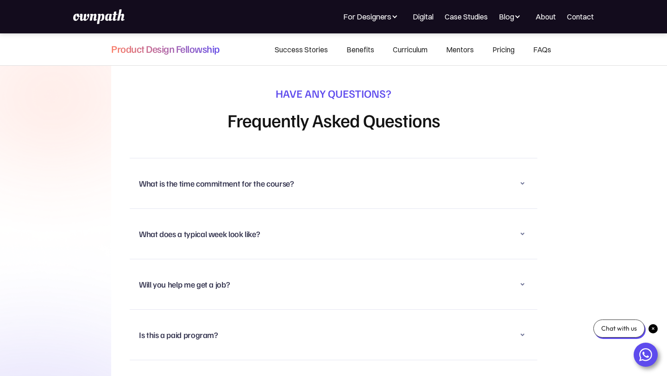
click at [519, 178] on icon at bounding box center [522, 183] width 11 height 11
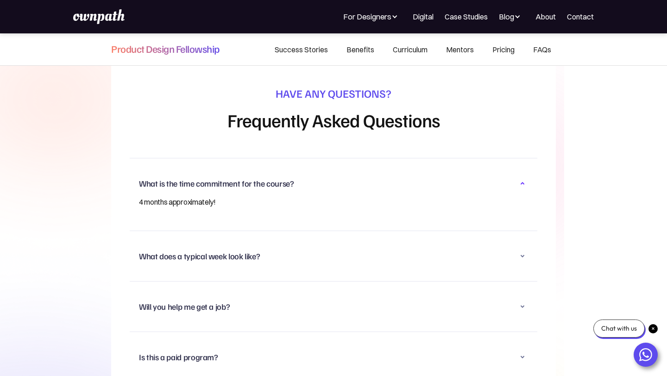
click at [519, 178] on icon at bounding box center [522, 183] width 11 height 11
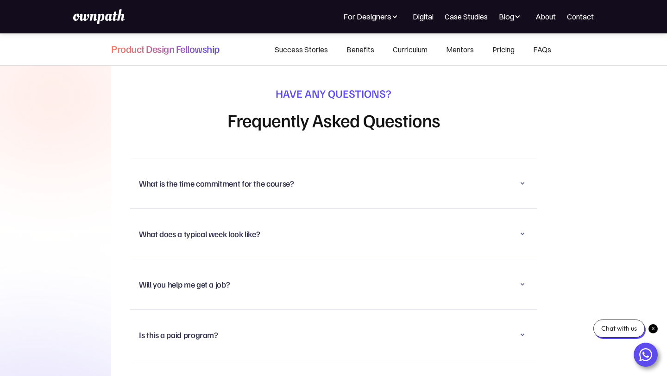
click at [515, 272] on div "Will you help me get a job?" at bounding box center [333, 284] width 389 height 24
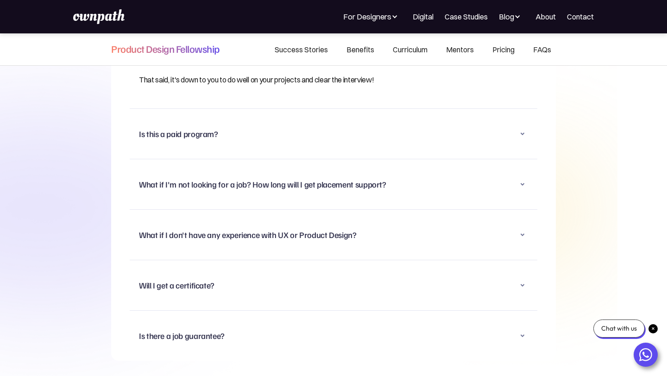
scroll to position [6214, 0]
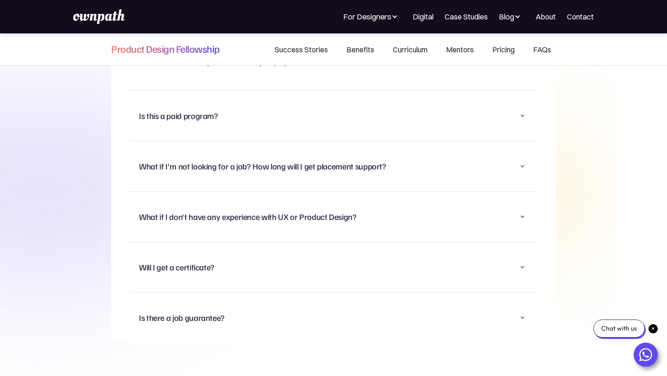
click at [524, 110] on icon at bounding box center [522, 115] width 11 height 11
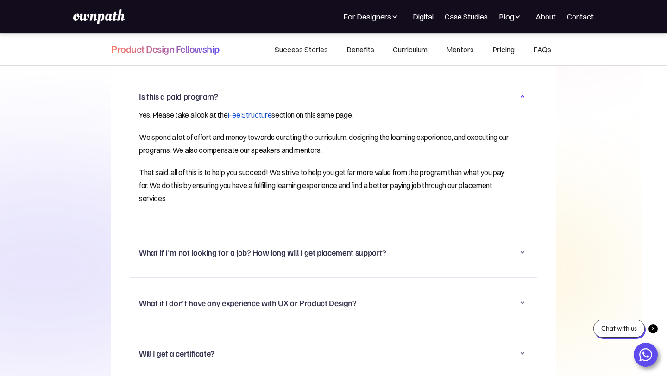
scroll to position [6139, 0]
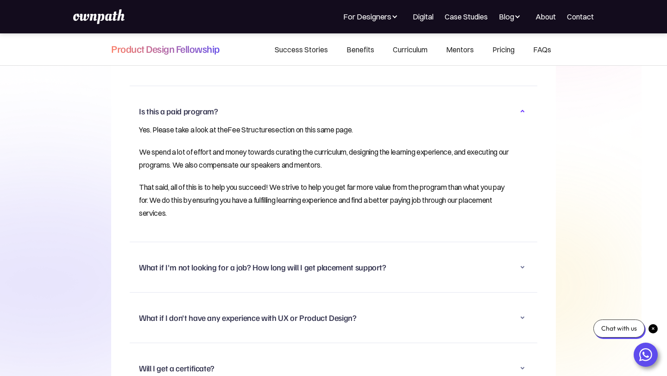
click at [258, 125] on link "Fee Structure" at bounding box center [249, 129] width 44 height 9
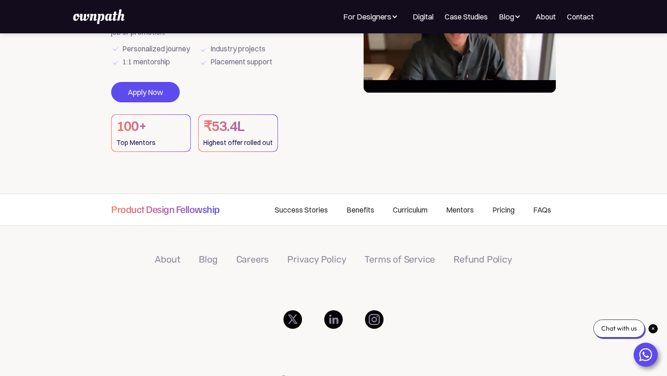
scroll to position [126, 0]
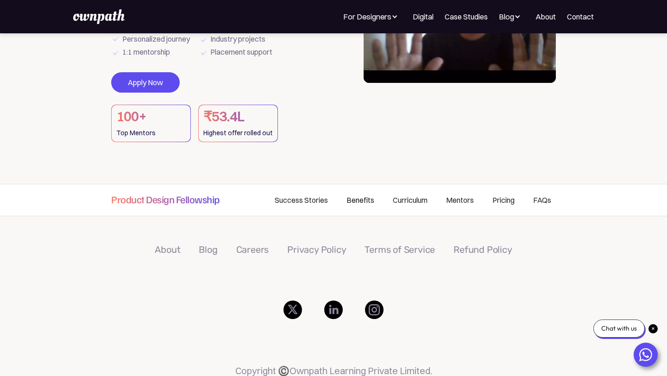
click at [366, 197] on link "Benefits" at bounding box center [360, 200] width 46 height 32
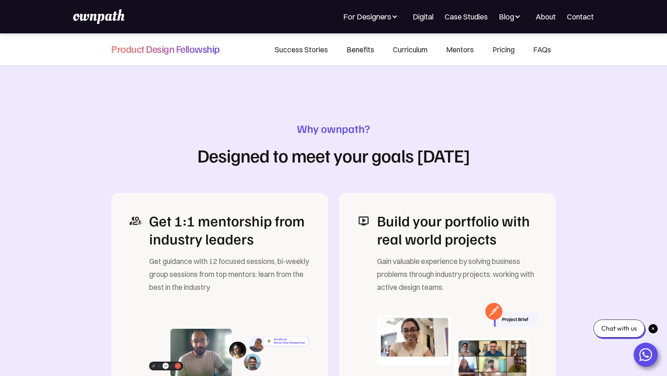
scroll to position [1070, 0]
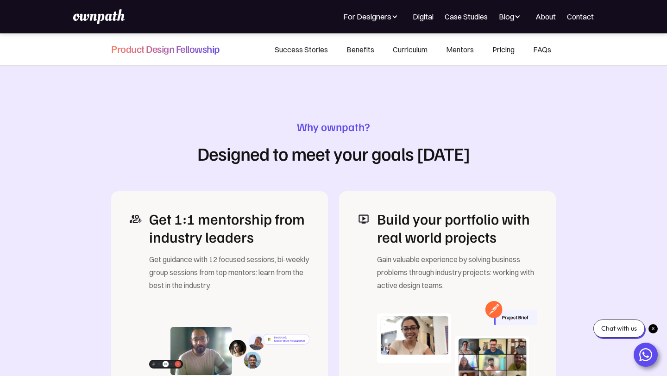
click at [501, 50] on link "Pricing" at bounding box center [503, 50] width 41 height 32
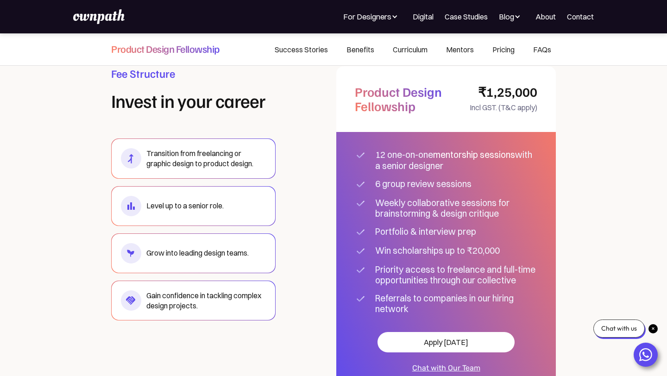
scroll to position [5499, 0]
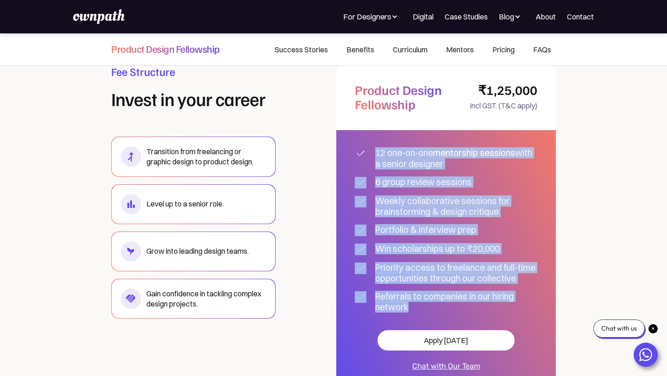
drag, startPoint x: 417, startPoint y: 291, endPoint x: 376, endPoint y: 132, distance: 163.8
click at [376, 132] on div "12 one-on-one mentorship sessions with a senior designer 6 group review session…" at bounding box center [446, 230] width 220 height 200
click at [307, 192] on div "Fee Structure Invest in your career Transition from freelancing or graphic desi…" at bounding box center [333, 227] width 445 height 327
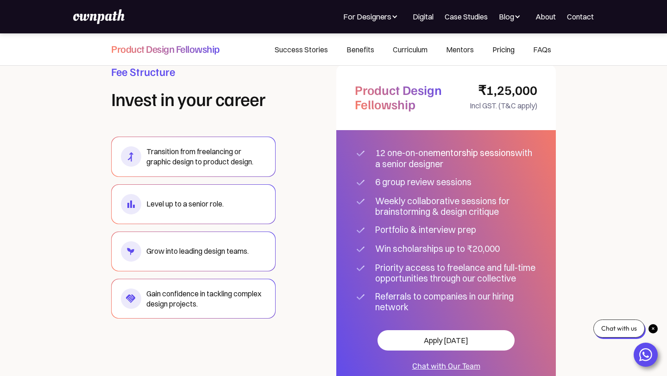
click at [509, 53] on link "Pricing" at bounding box center [503, 50] width 41 height 32
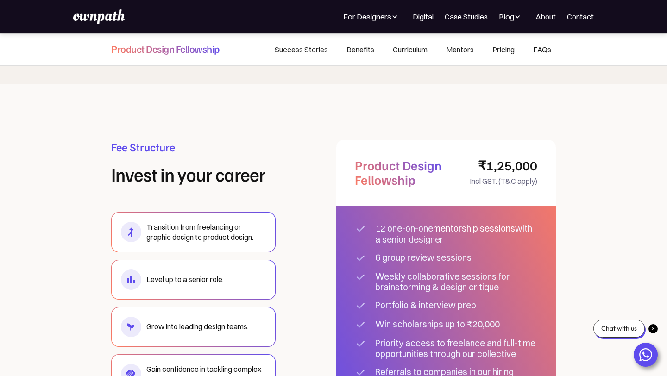
click at [546, 49] on link "FAQs" at bounding box center [540, 50] width 32 height 32
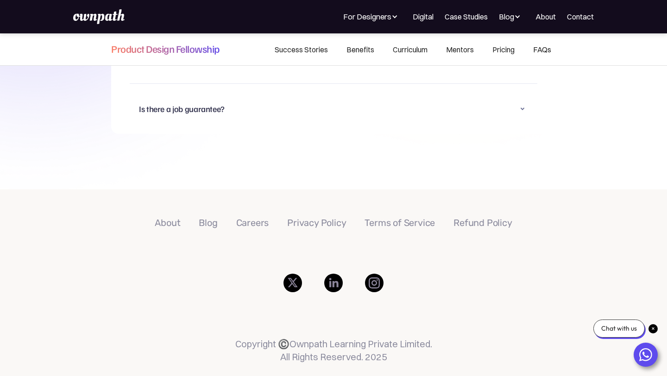
scroll to position [6343, 0]
